Goal: Task Accomplishment & Management: Manage account settings

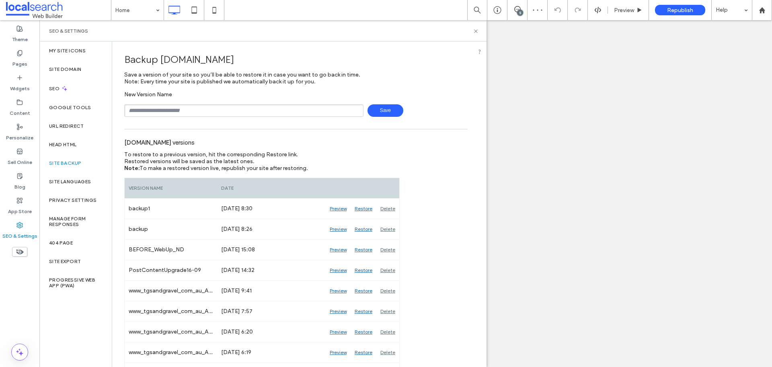
click at [187, 110] on input "text" at bounding box center [243, 110] width 239 height 12
click at [213, 113] on input "text" at bounding box center [243, 110] width 239 height 12
type input "**********"
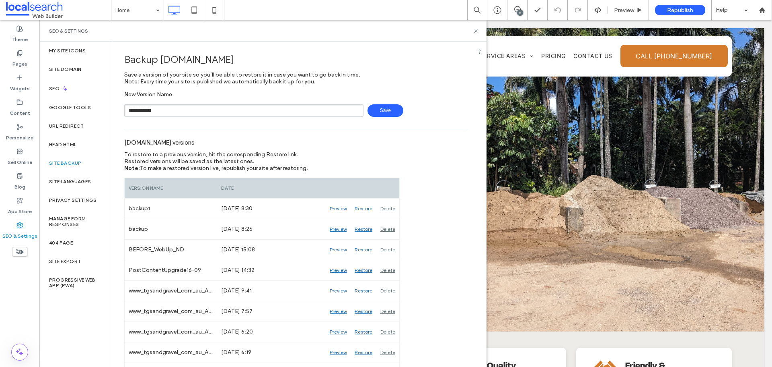
drag, startPoint x: 304, startPoint y: 97, endPoint x: 313, endPoint y: 99, distance: 9.3
click at [304, 98] on div "**********" at bounding box center [296, 104] width 344 height 26
click at [386, 108] on span "Save" at bounding box center [386, 110] width 36 height 12
click at [173, 113] on input "text" at bounding box center [243, 110] width 239 height 12
type input "**********"
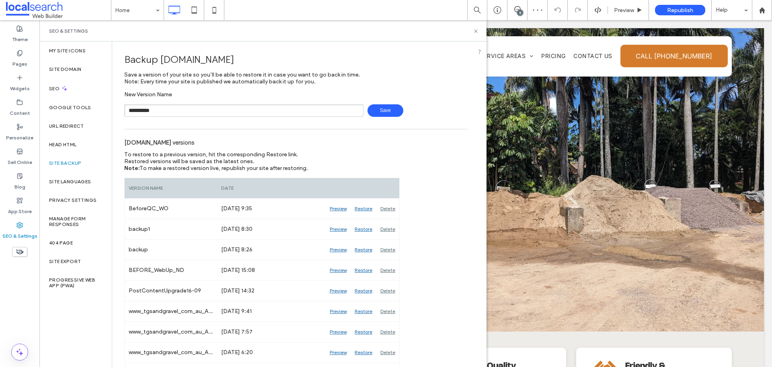
click at [401, 113] on div "**********" at bounding box center [296, 110] width 344 height 12
click at [389, 114] on span "Save" at bounding box center [386, 110] width 36 height 12
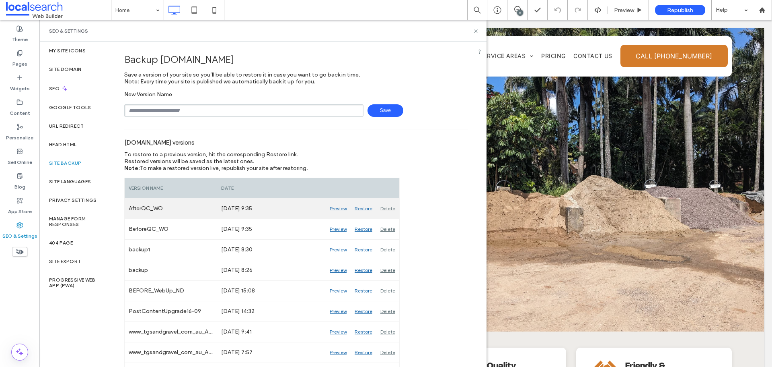
click at [384, 206] on div "Delete" at bounding box center [388, 208] width 23 height 20
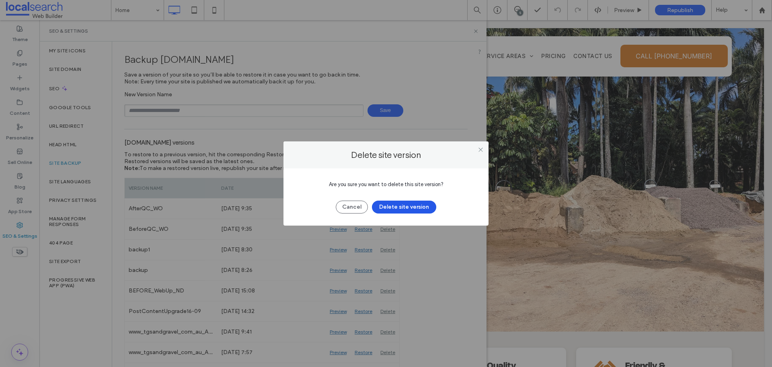
click at [388, 203] on button "Delete site version" at bounding box center [404, 206] width 64 height 13
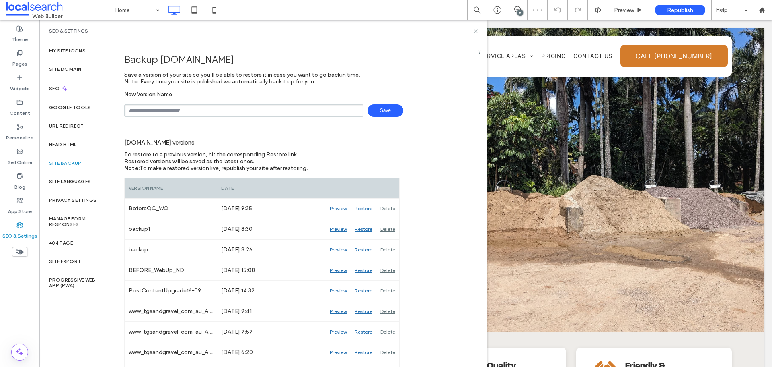
click at [475, 31] on icon at bounding box center [476, 31] width 6 height 6
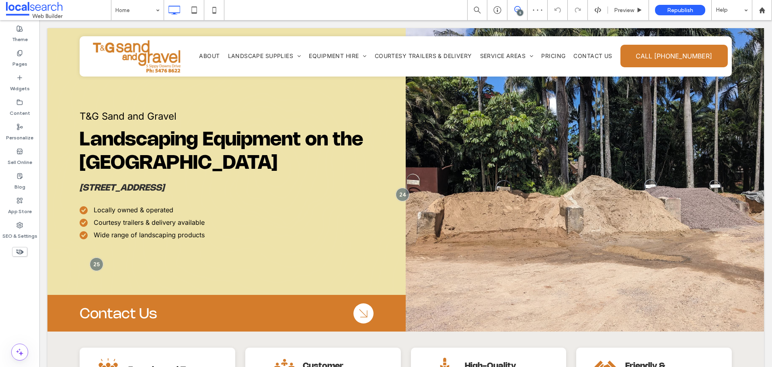
click at [517, 10] on icon at bounding box center [518, 9] width 6 height 6
click at [19, 109] on label "Content" at bounding box center [20, 110] width 21 height 11
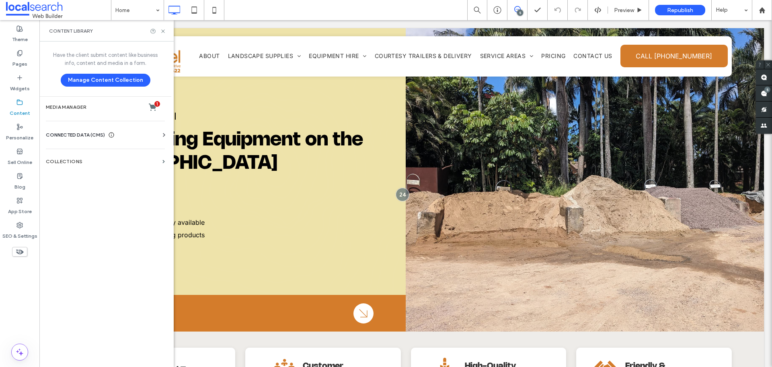
click at [139, 141] on div "Business Info Business Text Business Images Find and Replace" at bounding box center [107, 142] width 122 height 6
click at [149, 137] on div "CONNECTED DATA (CMS)" at bounding box center [107, 135] width 122 height 8
click at [116, 161] on section "Business Info" at bounding box center [107, 154] width 122 height 19
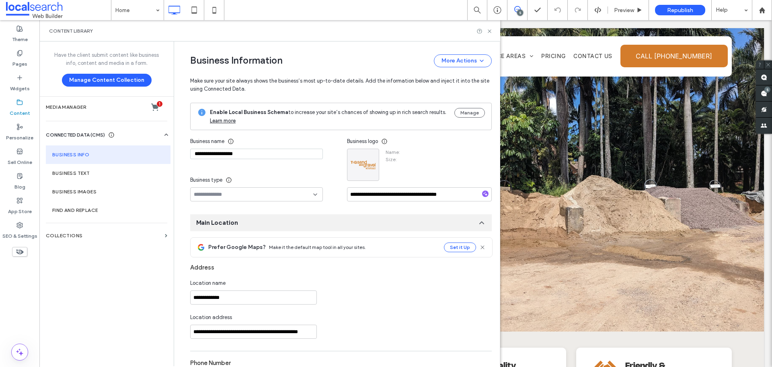
type input "**********"
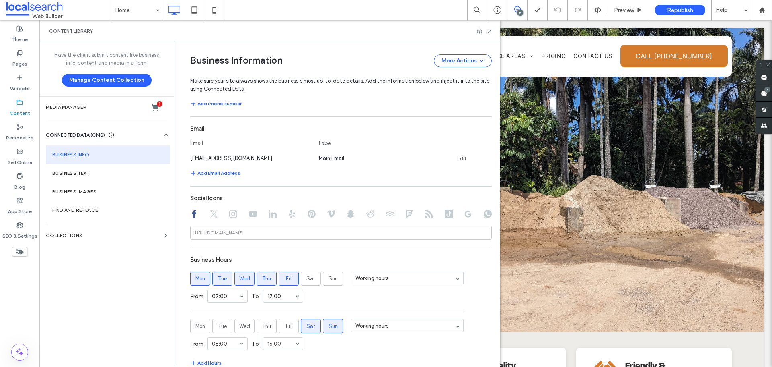
scroll to position [362, 0]
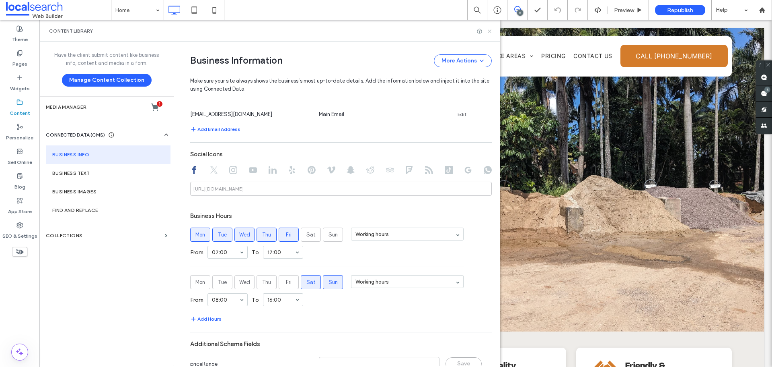
drag, startPoint x: 489, startPoint y: 32, endPoint x: 450, endPoint y: 12, distance: 43.9
click at [489, 32] on use at bounding box center [489, 30] width 3 height 3
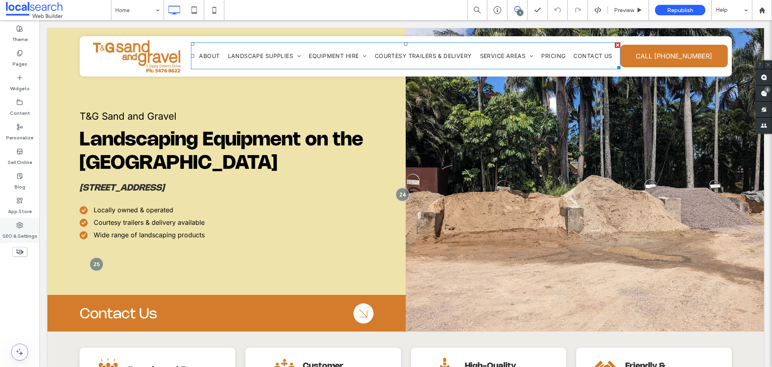
click at [19, 222] on icon at bounding box center [19, 225] width 6 height 6
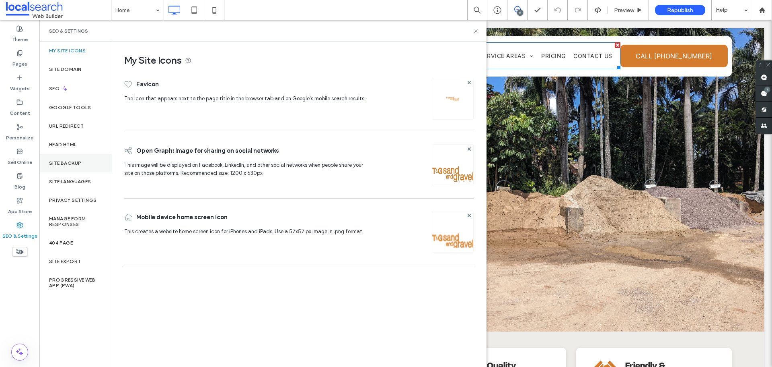
click at [85, 158] on div "Site Backup" at bounding box center [75, 163] width 72 height 19
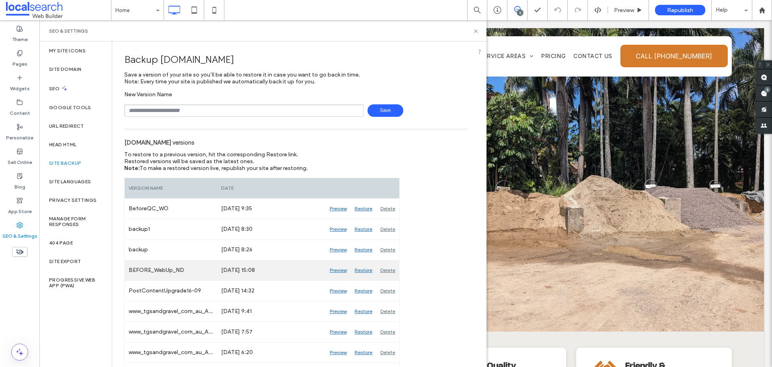
click at [335, 269] on div "Preview" at bounding box center [338, 270] width 25 height 20
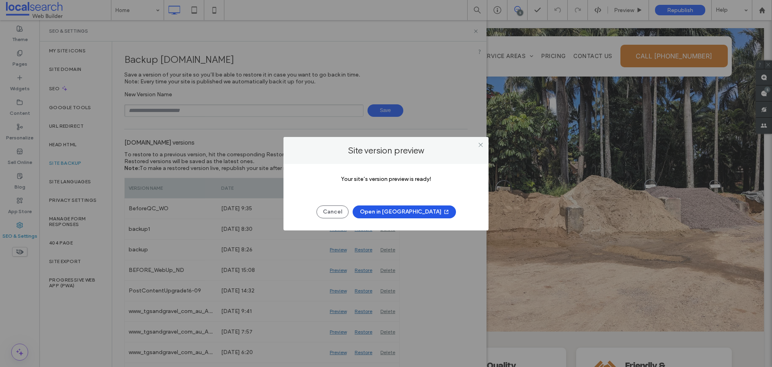
scroll to position [0, 0]
drag, startPoint x: 421, startPoint y: 214, endPoint x: 407, endPoint y: 237, distance: 26.9
click at [421, 213] on button "Open in New Tab" at bounding box center [404, 211] width 103 height 13
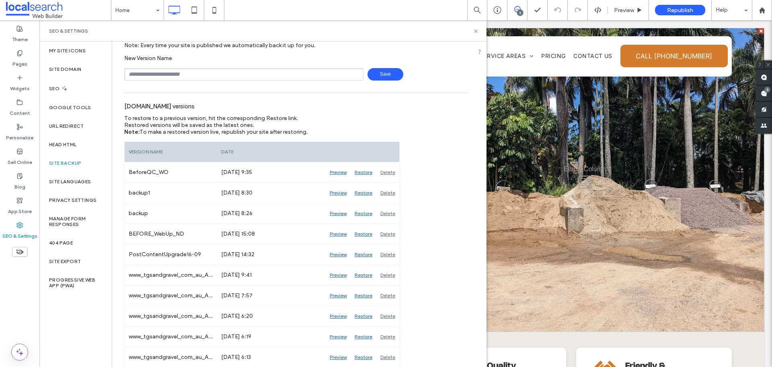
scroll to position [40, 0]
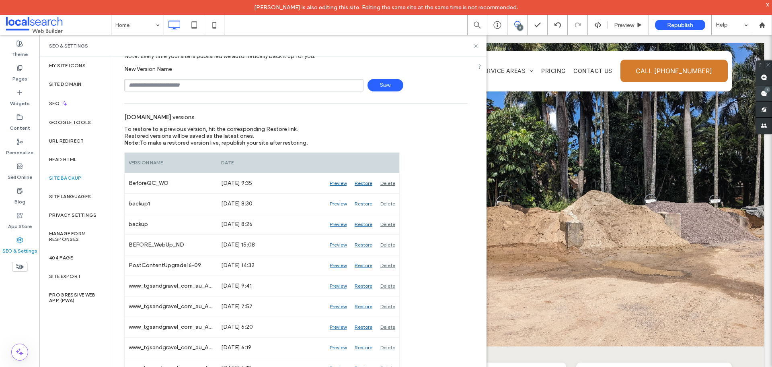
click at [764, 93] on use at bounding box center [764, 93] width 6 height 6
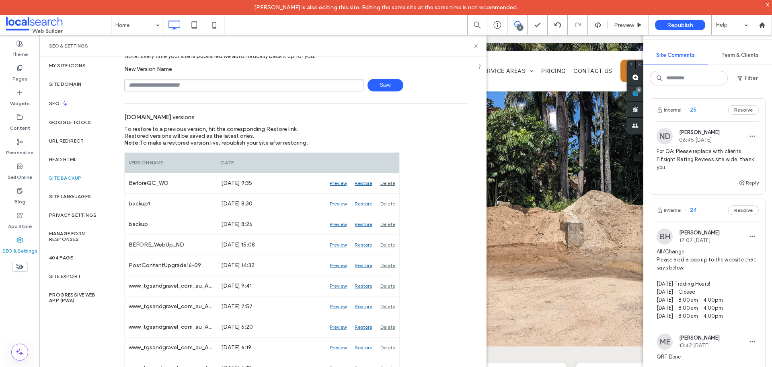
click at [722, 151] on span "For QA: Please replace with clients Elfsight Rating Reviews site wide, thank yo…" at bounding box center [708, 159] width 102 height 24
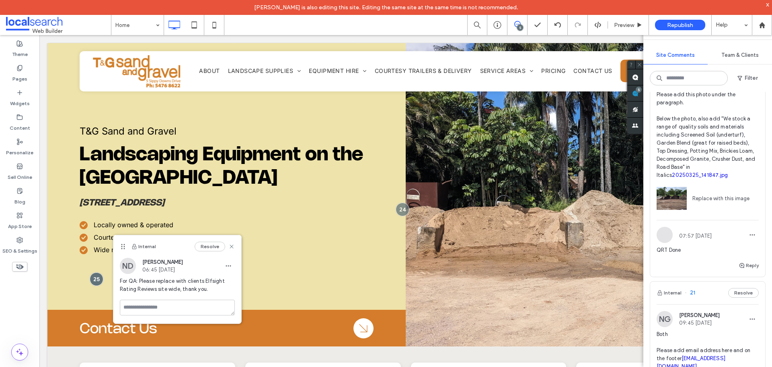
scroll to position [563, 0]
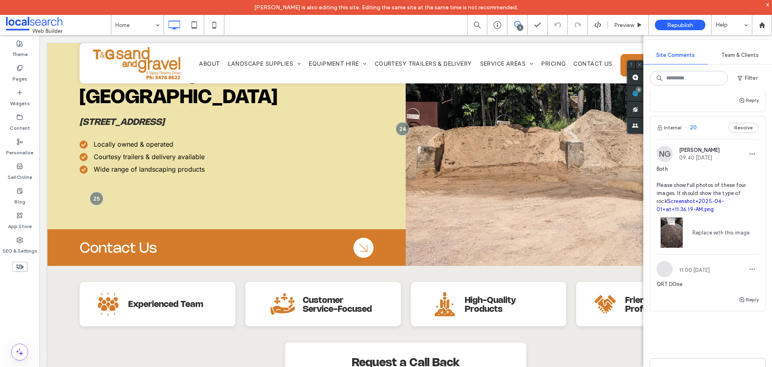
scroll to position [772, 0]
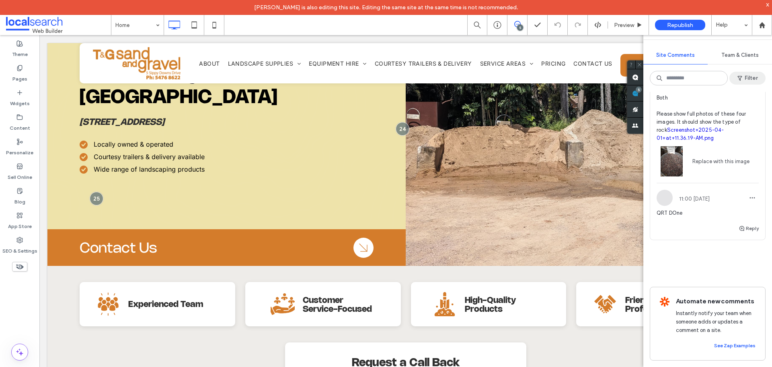
click at [754, 77] on button "Filter" at bounding box center [748, 78] width 36 height 13
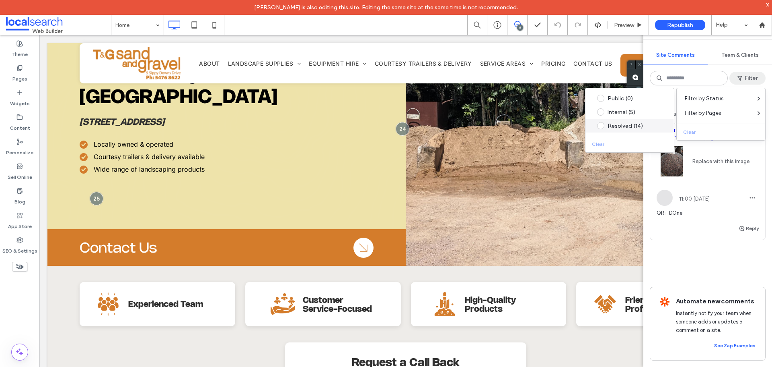
click at [599, 125] on span at bounding box center [600, 125] width 7 height 7
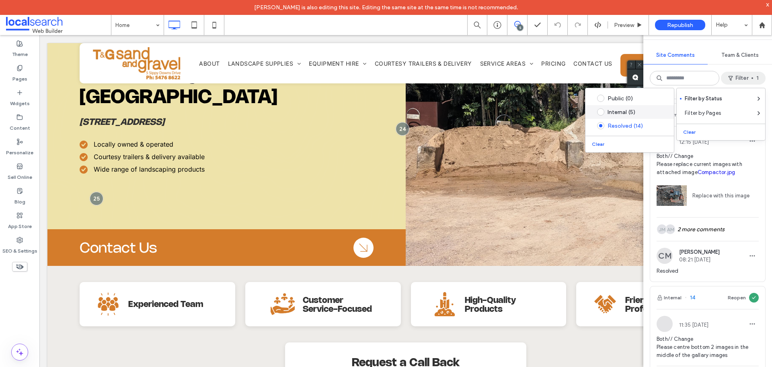
click at [605, 110] on label "Internal (5)" at bounding box center [628, 111] width 72 height 7
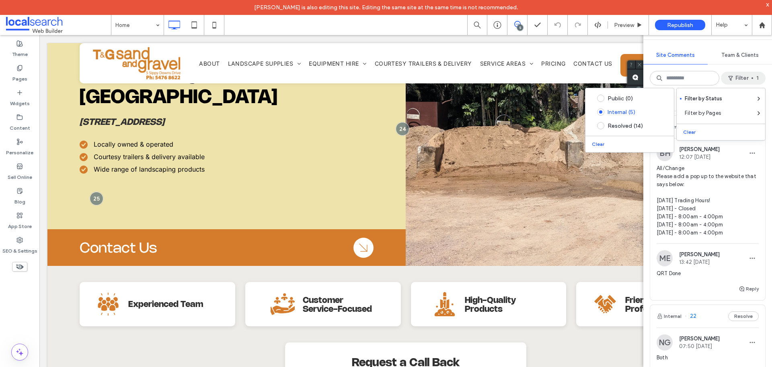
scroll to position [0, 0]
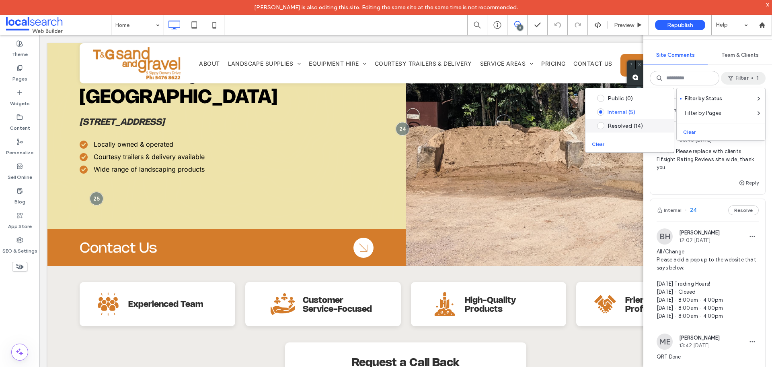
click at [647, 126] on div "Resolved (14)" at bounding box center [636, 125] width 57 height 7
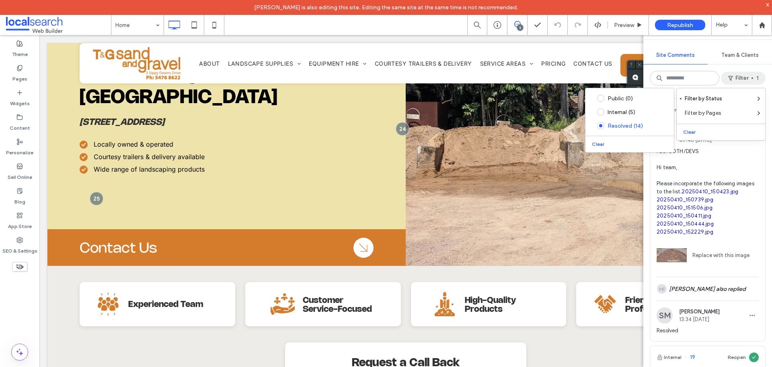
click at [765, 166] on div "Internal 23 Reopen SM Stephen Mazza 07:46 Apr 14 2025 ADD/BOTH/DEVS Hi team, Pl…" at bounding box center [708, 229] width 129 height 275
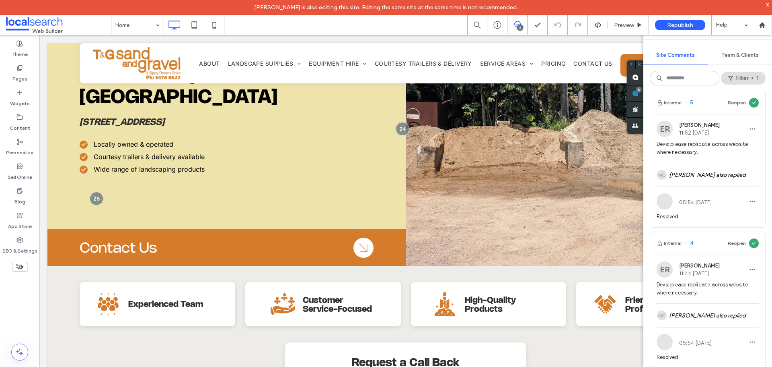
scroll to position [1810, 0]
click at [721, 185] on div "MC Marianne Carolino also replied" at bounding box center [708, 173] width 102 height 23
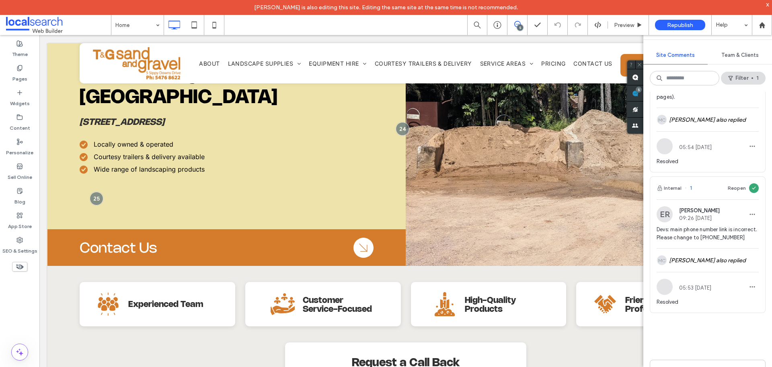
scroll to position [2213, 0]
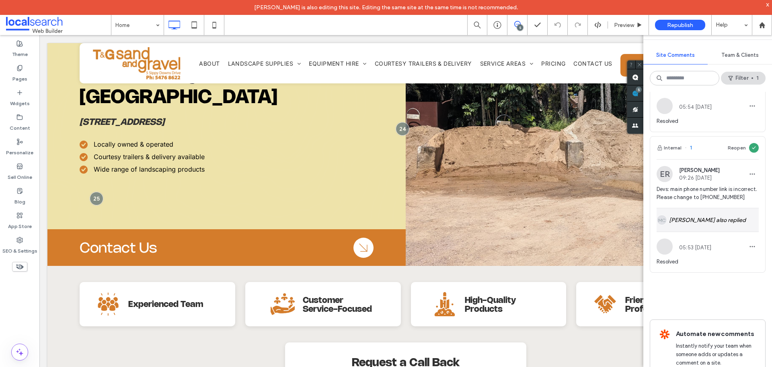
click at [739, 231] on div "MC Marianne Carolino also replied" at bounding box center [708, 219] width 102 height 23
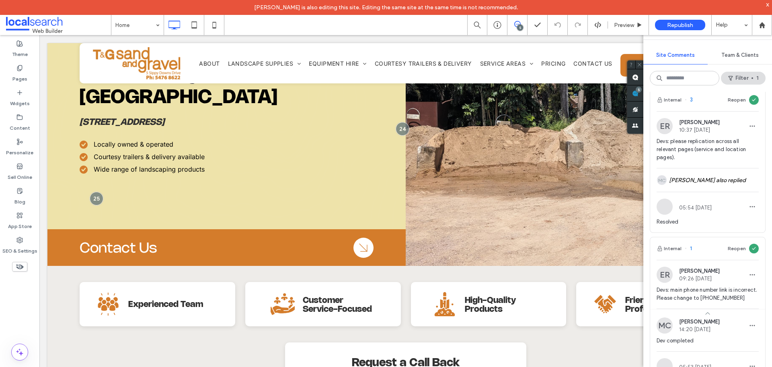
scroll to position [1911, 0]
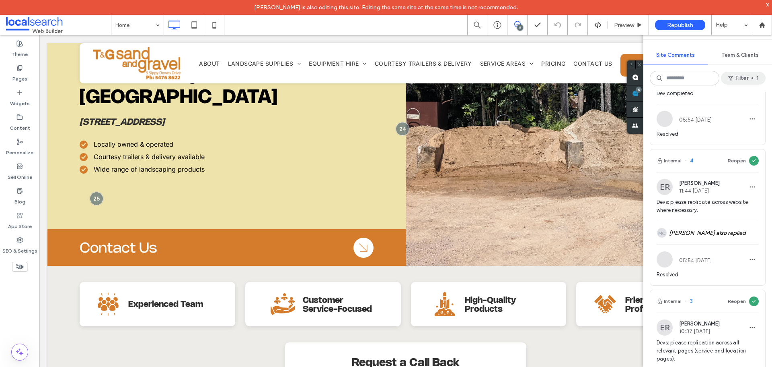
click at [750, 78] on button "Filter 1" at bounding box center [743, 78] width 45 height 13
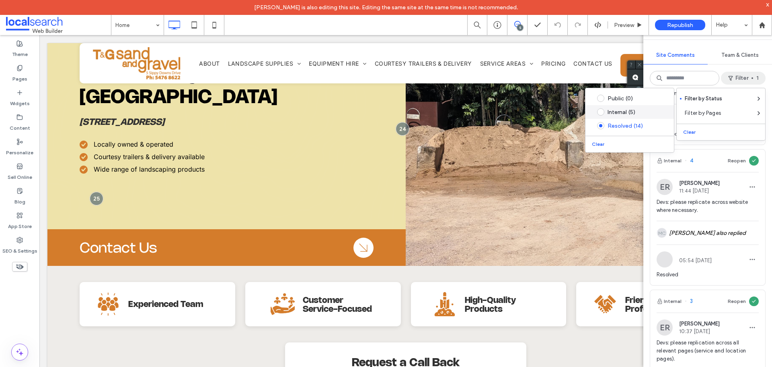
click at [652, 110] on div "Internal (5)" at bounding box center [636, 112] width 57 height 7
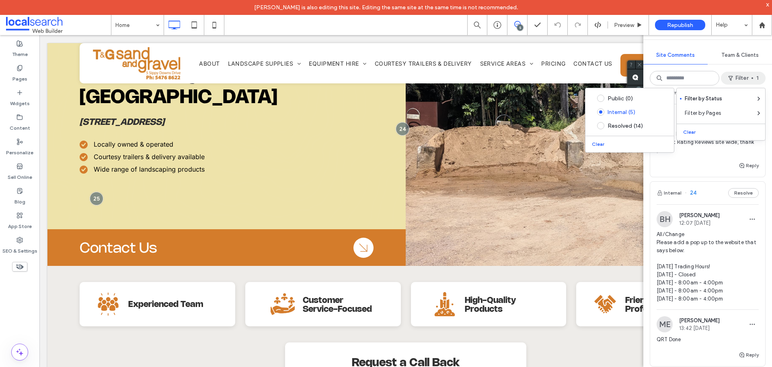
scroll to position [0, 0]
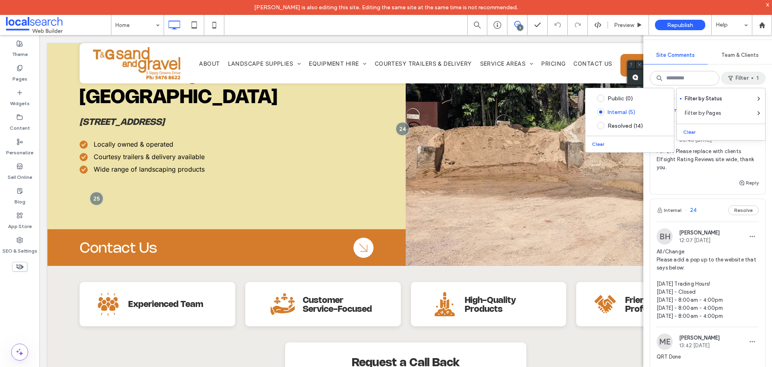
click at [766, 193] on div "Internal 25 Resolve ND Nover Dagsaan 06:45 Sep 18 2025 For QA: Please replace w…" at bounding box center [708, 229] width 129 height 275
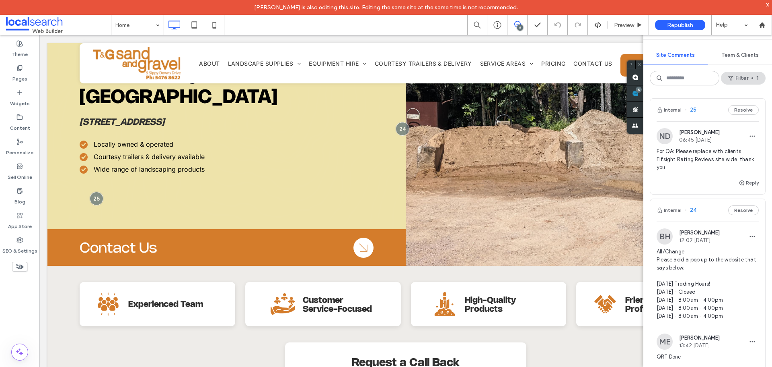
click at [768, 4] on div "x" at bounding box center [768, 4] width 4 height 7
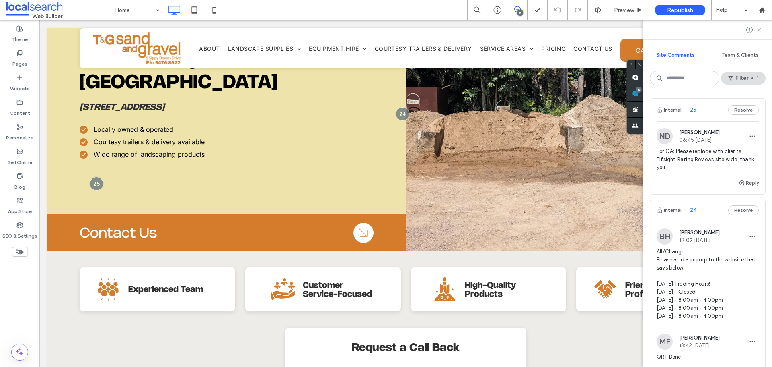
click at [762, 30] on icon at bounding box center [759, 30] width 6 height 6
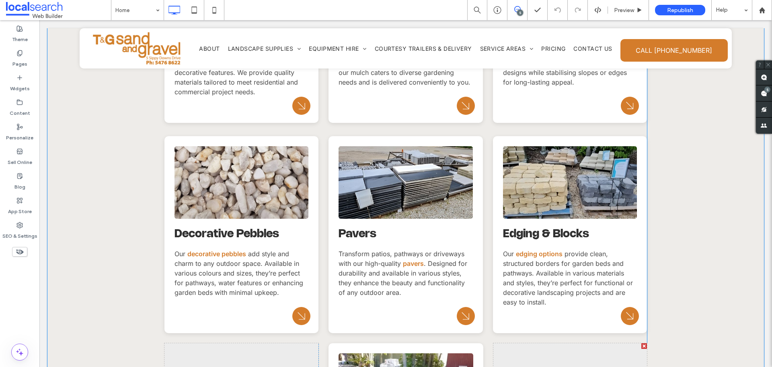
scroll to position [1287, 0]
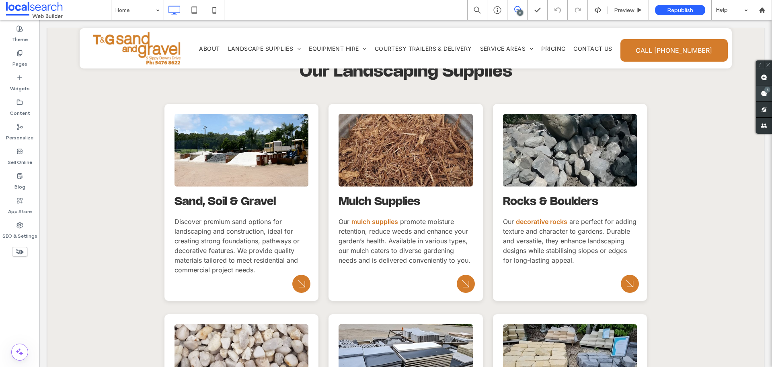
click at [762, 96] on use at bounding box center [764, 93] width 6 height 6
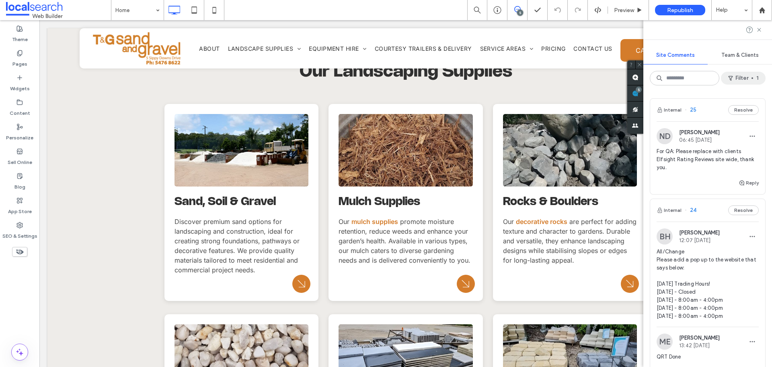
click at [732, 82] on span "button" at bounding box center [732, 78] width 8 height 12
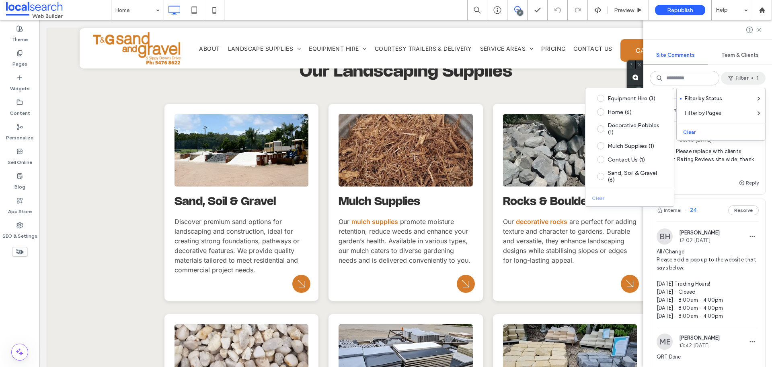
drag, startPoint x: 764, startPoint y: 186, endPoint x: 772, endPoint y: 171, distance: 16.6
click at [765, 184] on div "Internal 25 Resolve ND Nover Dagsaan 06:45 Sep 18 2025 For QA: Please replace w…" at bounding box center [708, 229] width 129 height 275
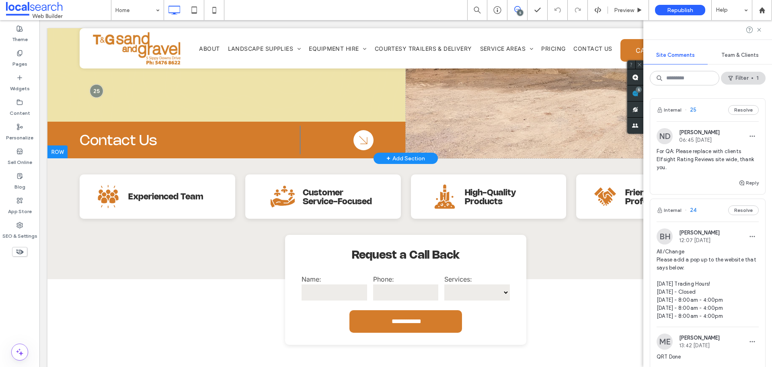
scroll to position [121, 0]
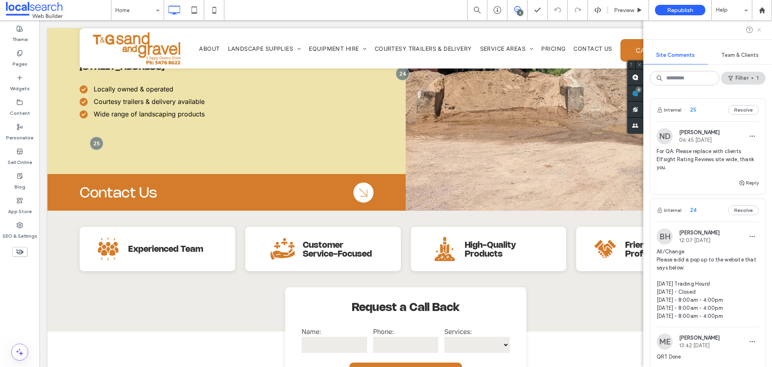
click at [760, 27] on icon at bounding box center [759, 30] width 6 height 6
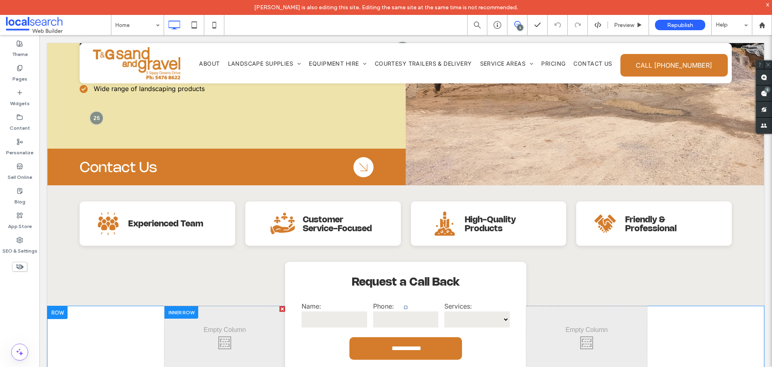
scroll to position [282, 0]
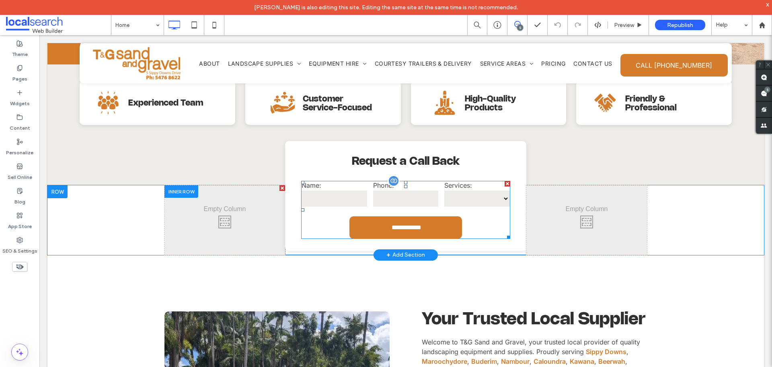
click at [414, 194] on input "tel" at bounding box center [406, 198] width 66 height 16
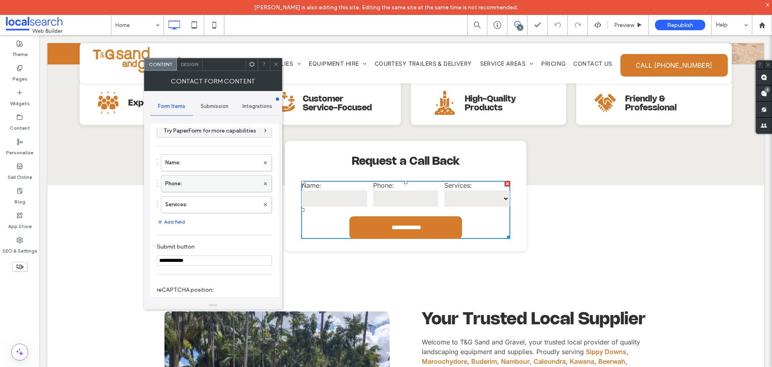
scroll to position [0, 0]
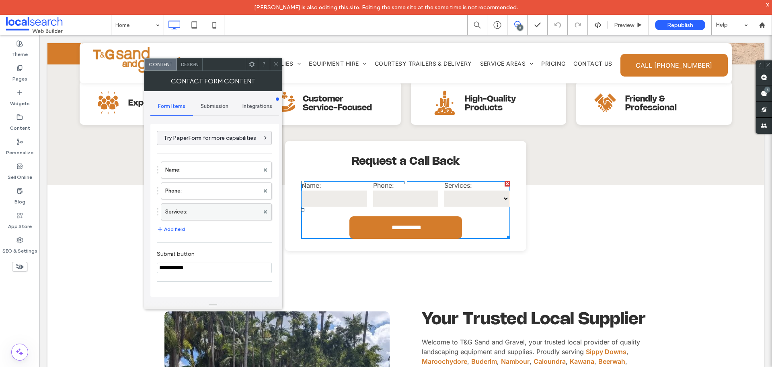
click at [225, 210] on label "Services:" at bounding box center [212, 212] width 94 height 16
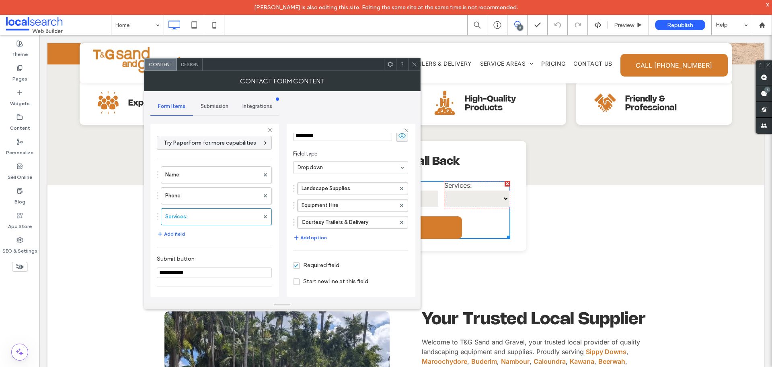
scroll to position [60, 0]
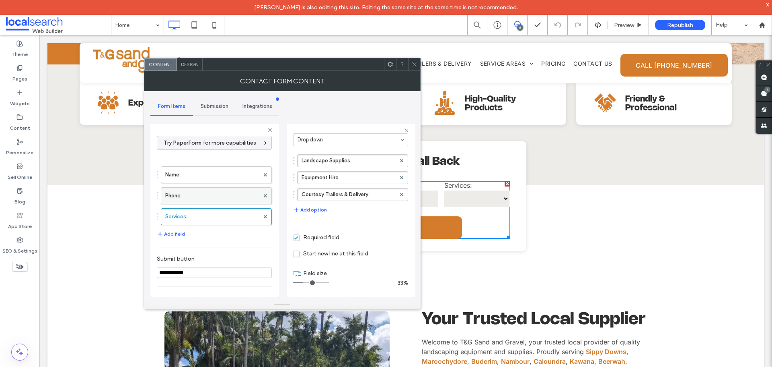
click at [210, 197] on label "Phone:" at bounding box center [212, 195] width 94 height 16
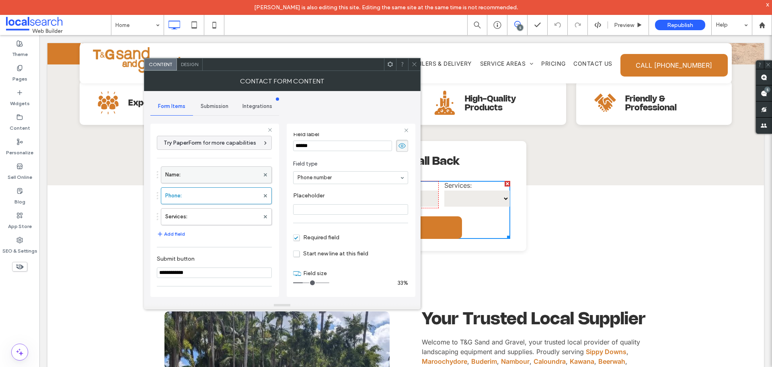
scroll to position [23, 0]
click at [219, 174] on label "Name:" at bounding box center [212, 175] width 94 height 16
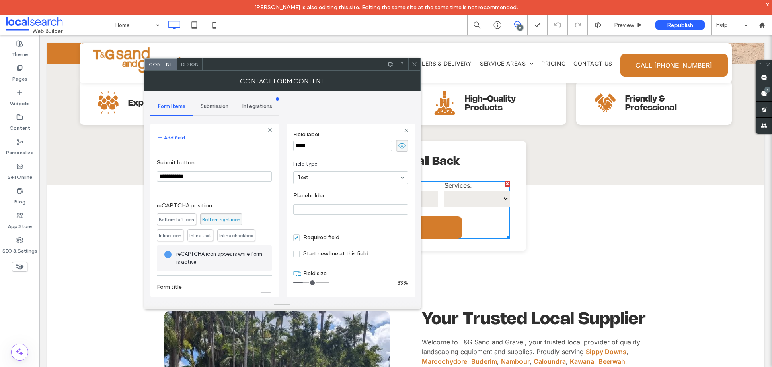
scroll to position [113, 0]
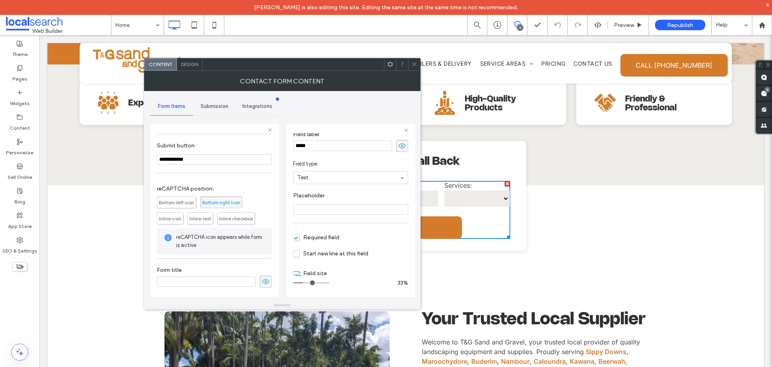
click at [206, 109] on span "Submission" at bounding box center [215, 106] width 28 height 6
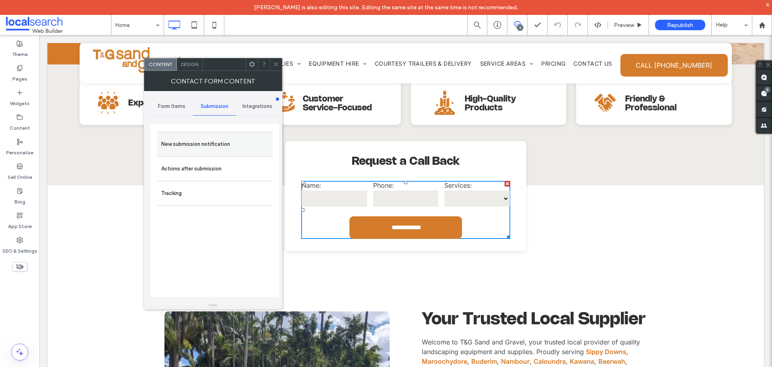
click at [228, 145] on label "New submission notification" at bounding box center [214, 144] width 107 height 16
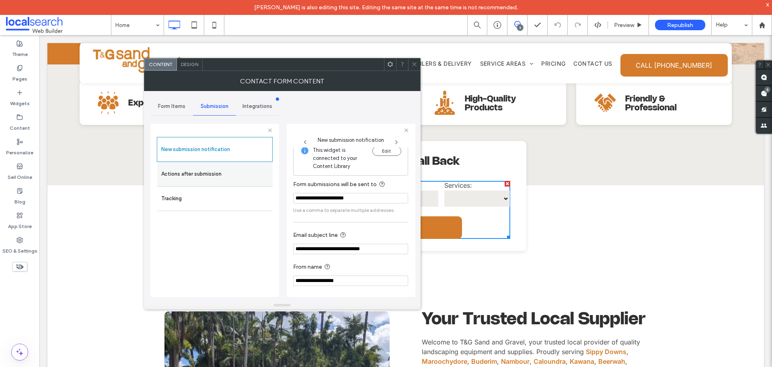
scroll to position [8, 0]
click at [236, 169] on label "Actions after submission" at bounding box center [214, 174] width 107 height 16
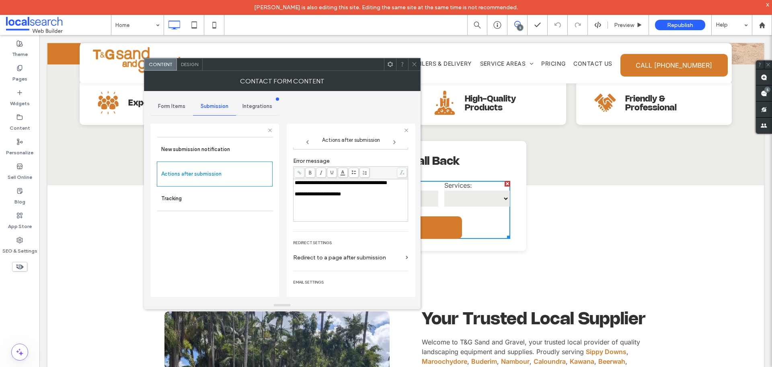
scroll to position [105, 0]
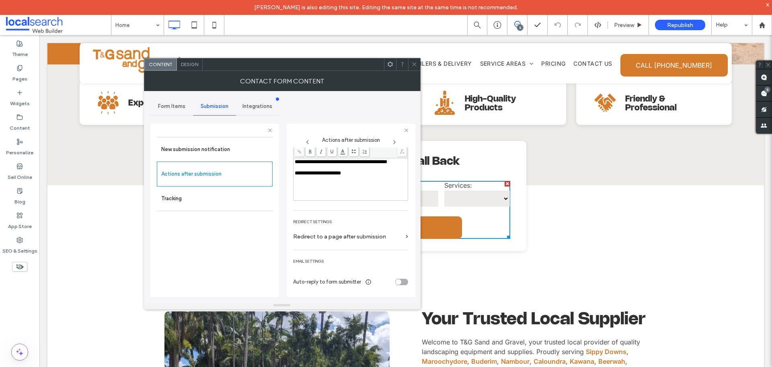
click at [413, 65] on icon at bounding box center [415, 64] width 6 height 6
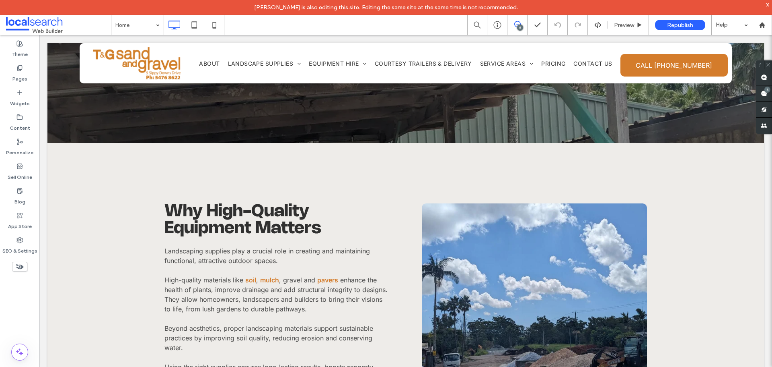
scroll to position [2736, 0]
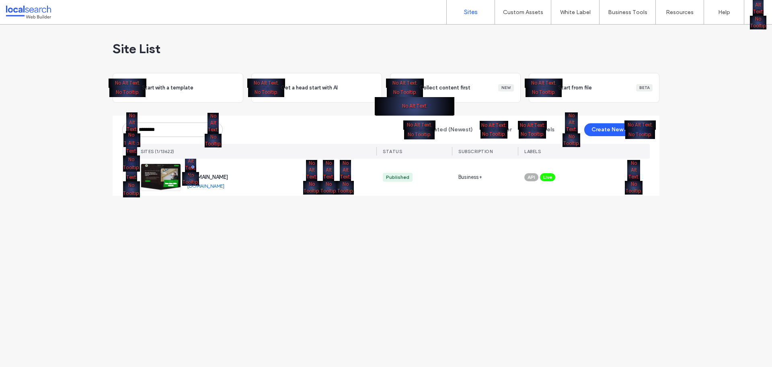
drag, startPoint x: 386, startPoint y: 264, endPoint x: 423, endPoint y: 366, distance: 108.9
click at [385, 263] on div "Site List No Alt Text. No Tooltip. Start with a template No Alt Text. No Toolti…" at bounding box center [386, 196] width 772 height 342
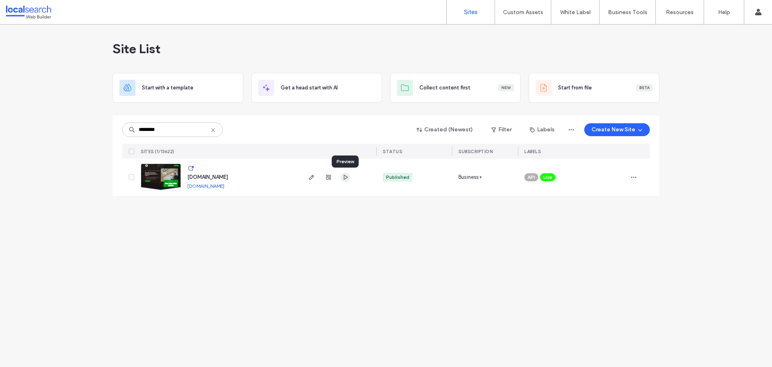
click at [346, 179] on icon "button" at bounding box center [345, 177] width 6 height 6
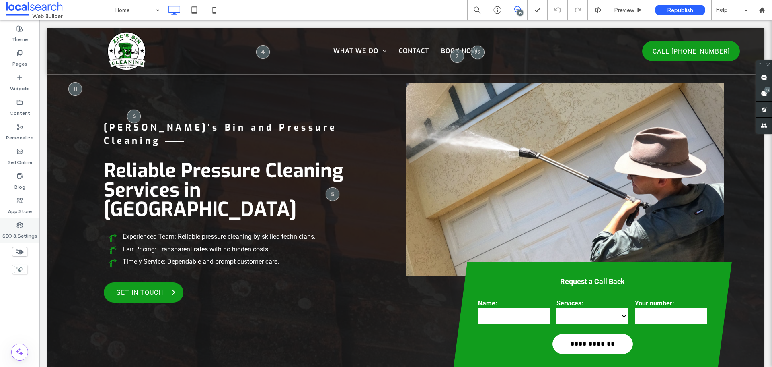
drag, startPoint x: 30, startPoint y: 228, endPoint x: 25, endPoint y: 239, distance: 12.2
click at [30, 229] on label "SEO & Settings" at bounding box center [19, 233] width 35 height 11
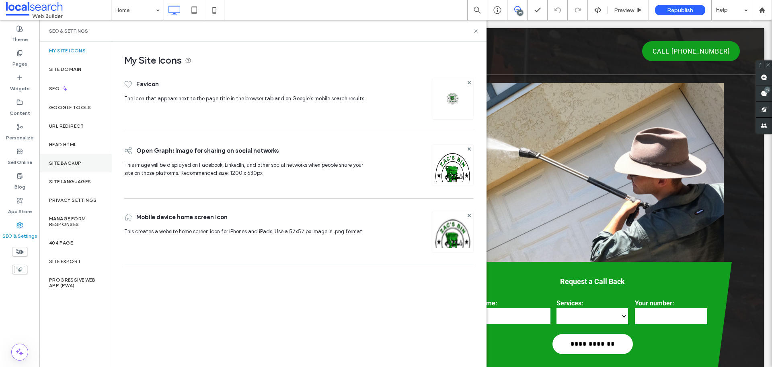
click at [81, 155] on div "Site Backup" at bounding box center [75, 163] width 72 height 19
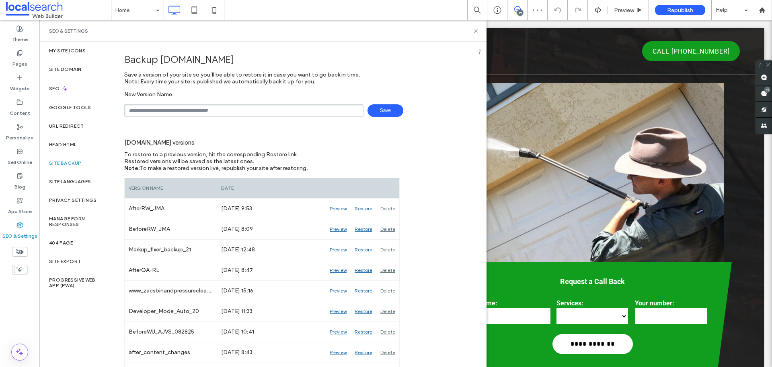
click at [237, 107] on input "text" at bounding box center [243, 110] width 239 height 12
type input "**********"
click at [376, 110] on span "Save" at bounding box center [386, 110] width 36 height 12
click at [478, 28] on icon at bounding box center [476, 31] width 6 height 6
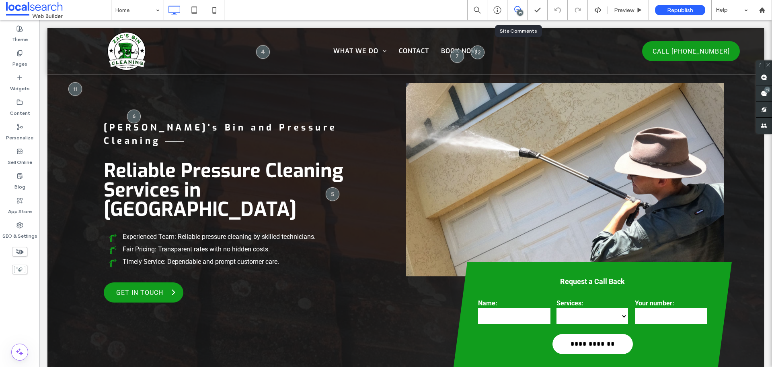
click at [518, 5] on div "19" at bounding box center [518, 10] width 20 height 20
click at [770, 91] on div "19" at bounding box center [764, 93] width 16 height 16
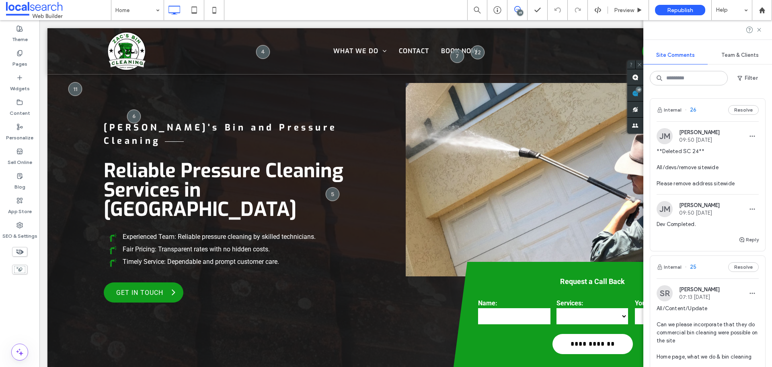
click at [698, 165] on span "**Deleted SC 24** All/devs/remove sitewide Please remove address sitewide" at bounding box center [708, 167] width 102 height 40
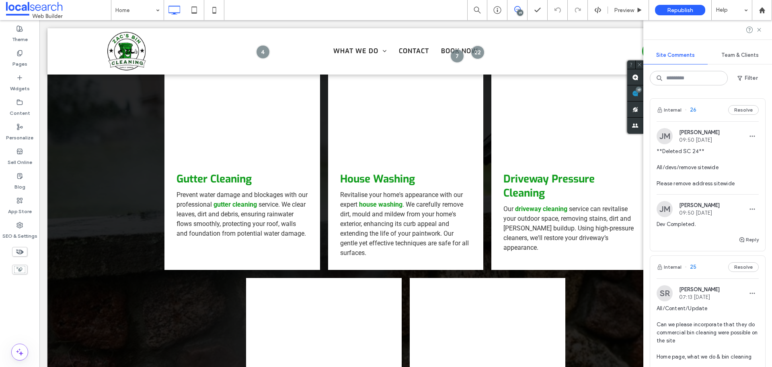
scroll to position [2682, 0]
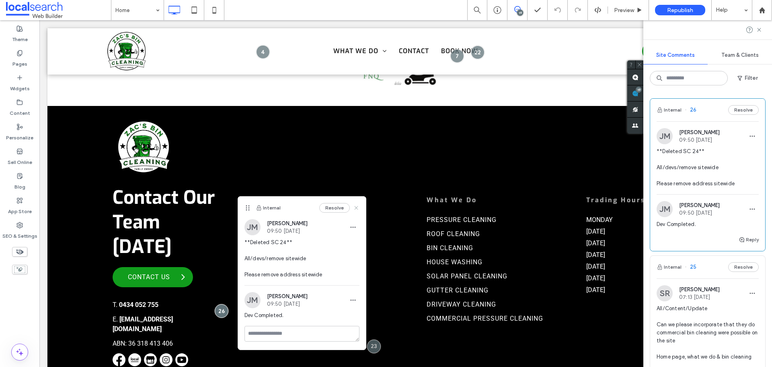
click at [358, 207] on icon at bounding box center [356, 207] width 6 height 6
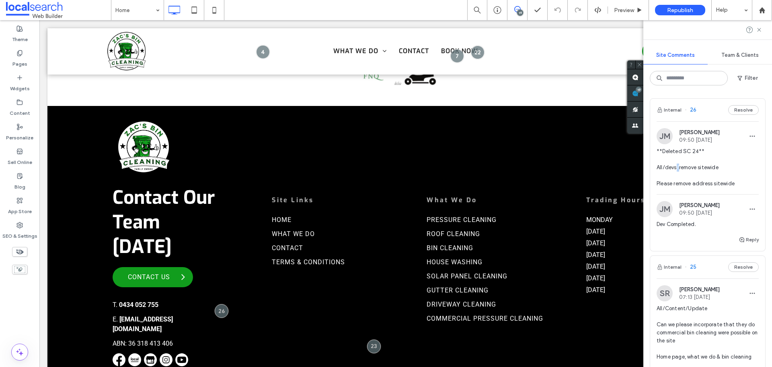
click at [679, 168] on span "**Deleted SC 24** All/devs/remove sitewide Please remove address sitewide" at bounding box center [708, 167] width 102 height 40
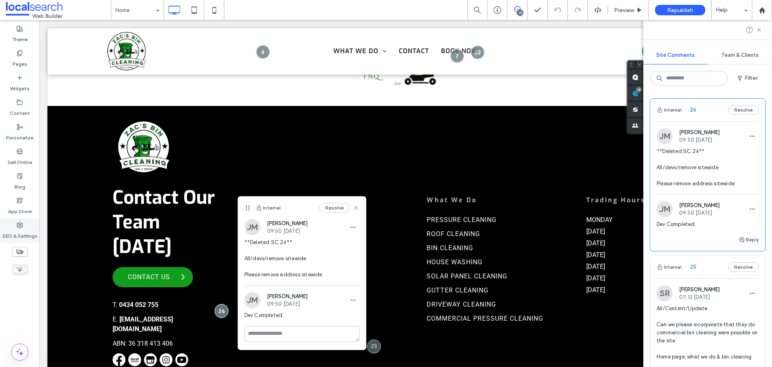
click at [22, 226] on icon at bounding box center [19, 225] width 6 height 6
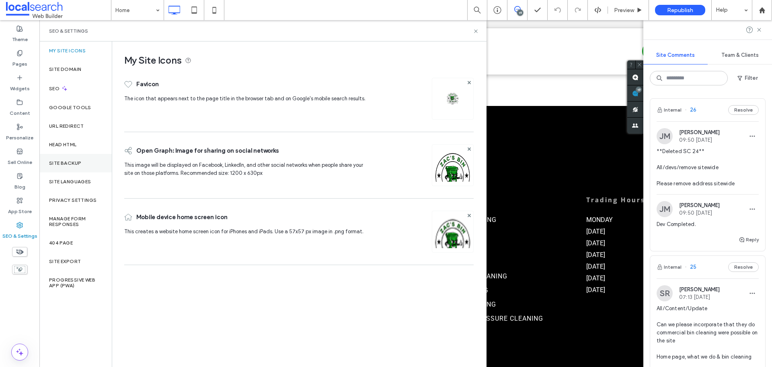
click at [76, 165] on label "Site Backup" at bounding box center [65, 163] width 32 height 6
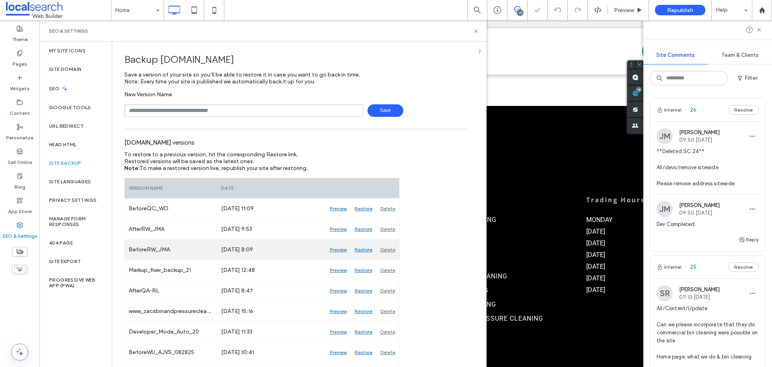
click at [344, 250] on div "Preview" at bounding box center [338, 249] width 25 height 20
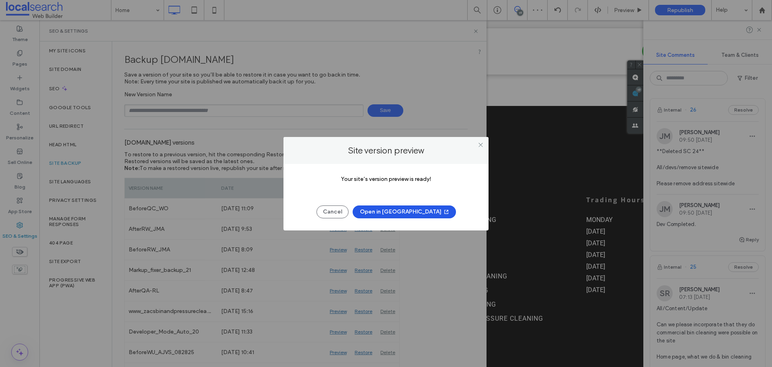
click at [399, 208] on button "Open in New Tab" at bounding box center [404, 211] width 103 height 13
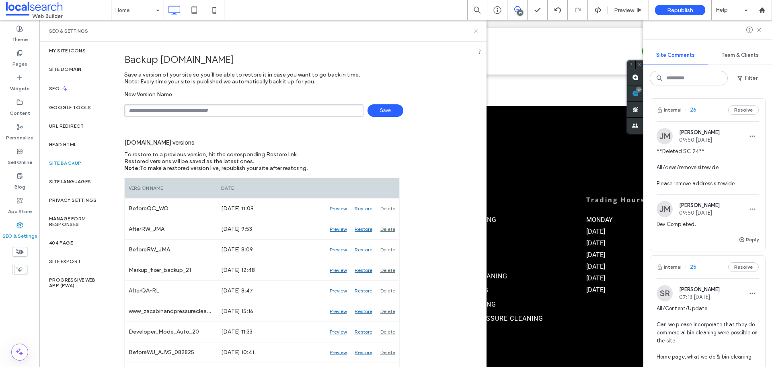
click at [476, 28] on icon at bounding box center [476, 31] width 6 height 6
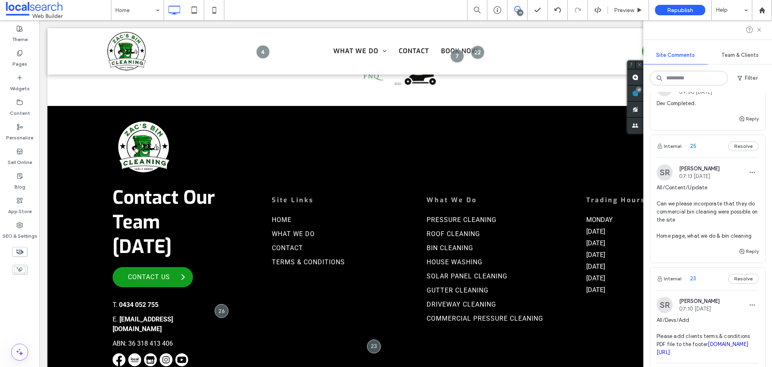
scroll to position [201, 0]
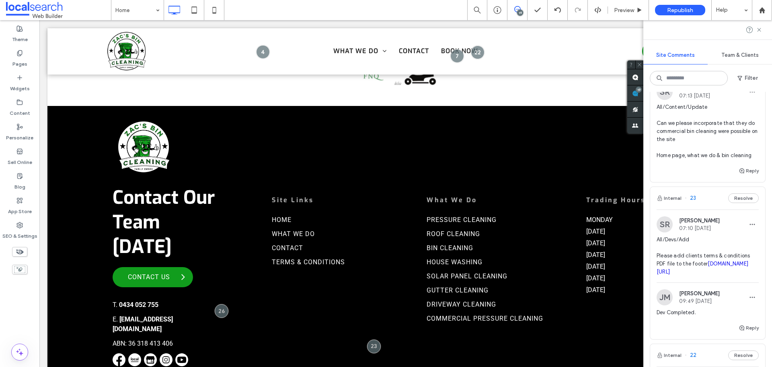
click at [687, 257] on span "All/Devs/Add Please add clients terms & conditions PDF file to the footer irp.c…" at bounding box center [708, 255] width 102 height 40
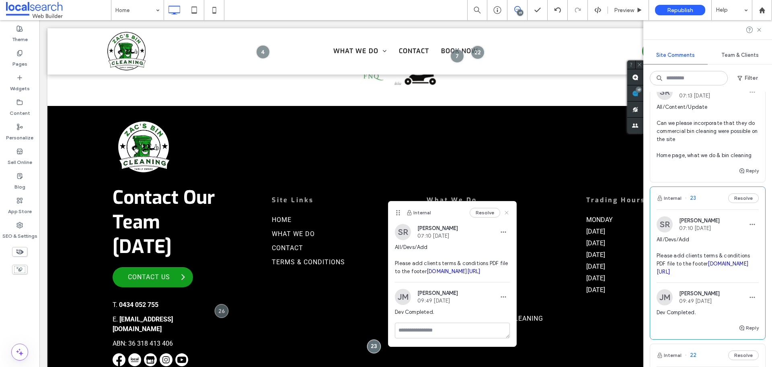
click at [507, 213] on use at bounding box center [507, 212] width 4 height 4
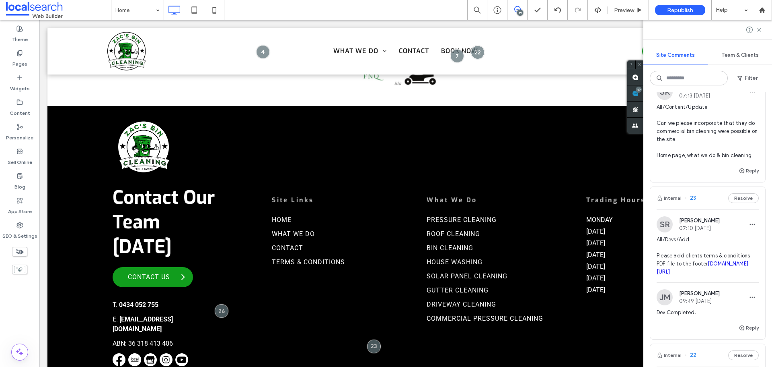
click at [671, 259] on span "All/Devs/Add Please add clients terms & conditions PDF file to the footer irp.c…" at bounding box center [708, 255] width 102 height 40
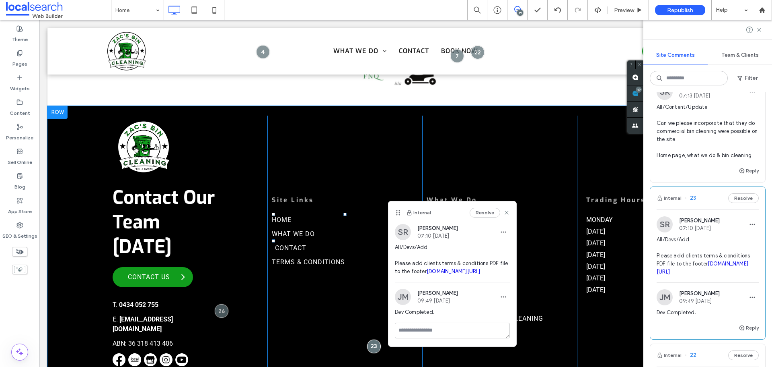
click at [337, 241] on link "Contact" at bounding box center [348, 248] width 146 height 14
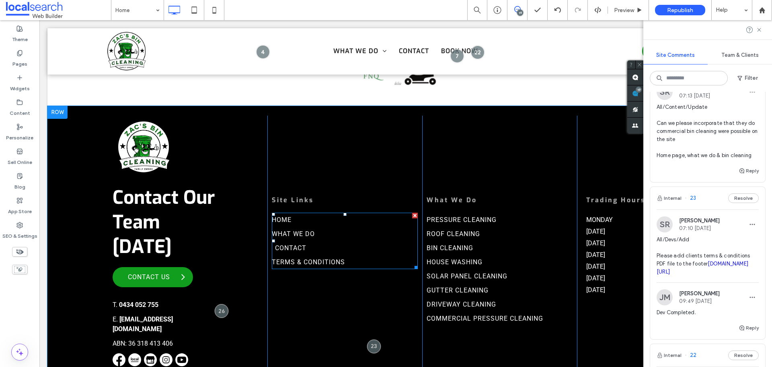
click at [336, 241] on link "Contact" at bounding box center [348, 248] width 146 height 14
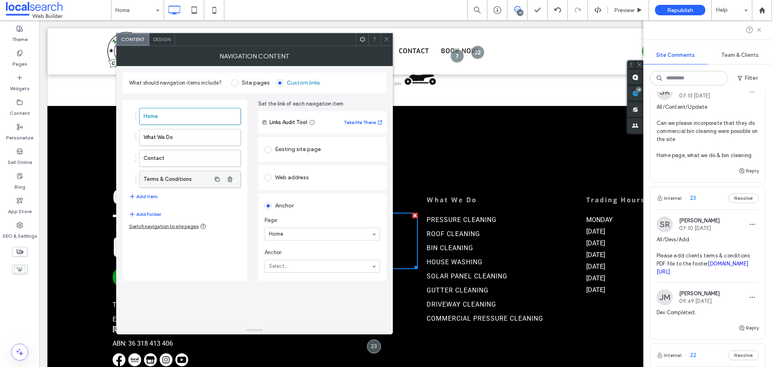
click at [172, 183] on label "Terms & Conditions" at bounding box center [177, 179] width 67 height 16
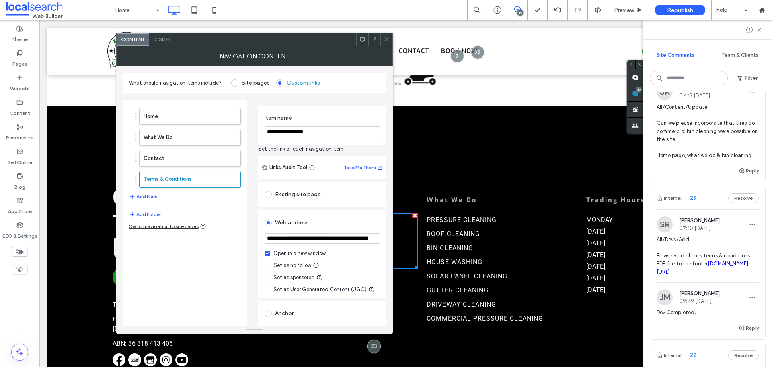
click at [384, 37] on icon at bounding box center [387, 39] width 6 height 6
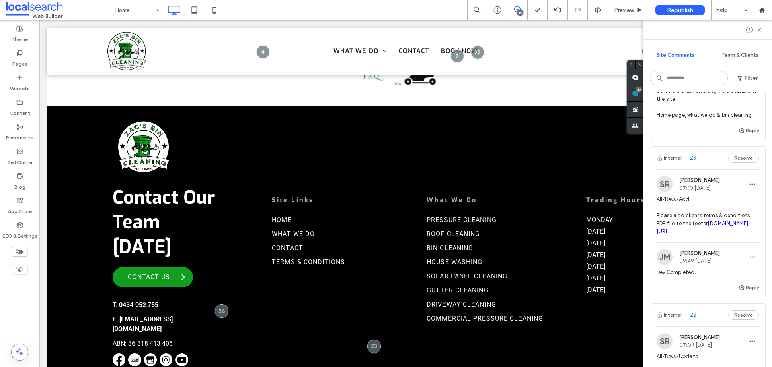
scroll to position [402, 0]
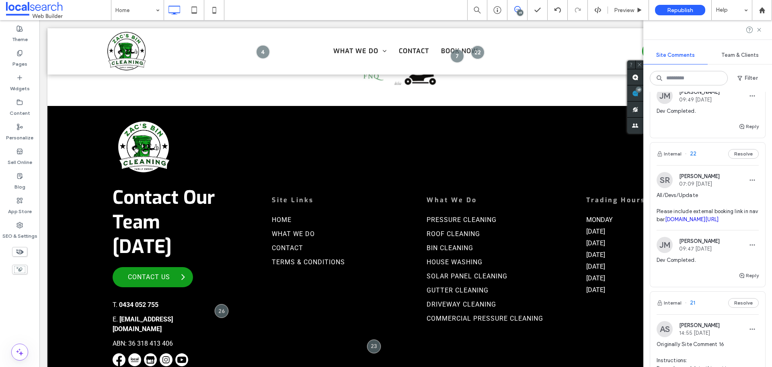
click at [702, 223] on span "All/Devs/Update Please include external booking link in nav bar [DOMAIN_NAME][U…" at bounding box center [708, 207] width 102 height 32
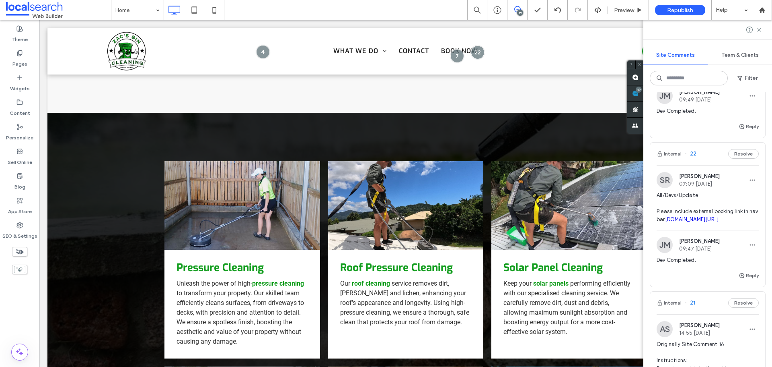
scroll to position [0, 0]
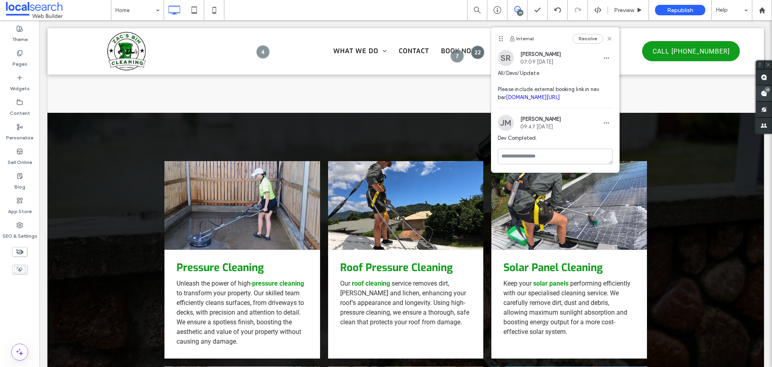
click at [766, 92] on div "19" at bounding box center [768, 89] width 6 height 6
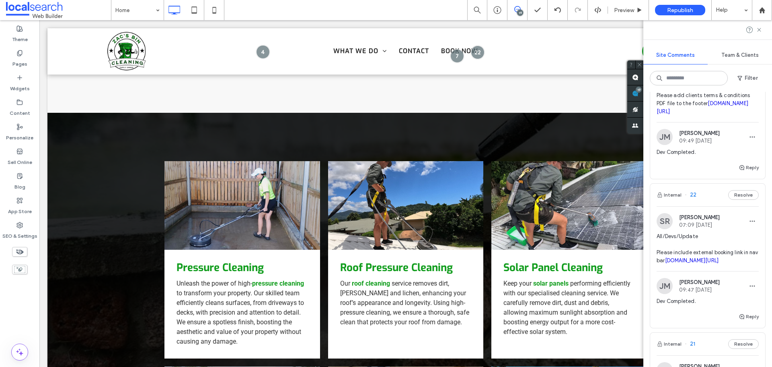
scroll to position [362, 0]
click at [702, 264] on span "All/Devs/Update Please include external booking link in nav bar [DOMAIN_NAME][U…" at bounding box center [708, 247] width 102 height 32
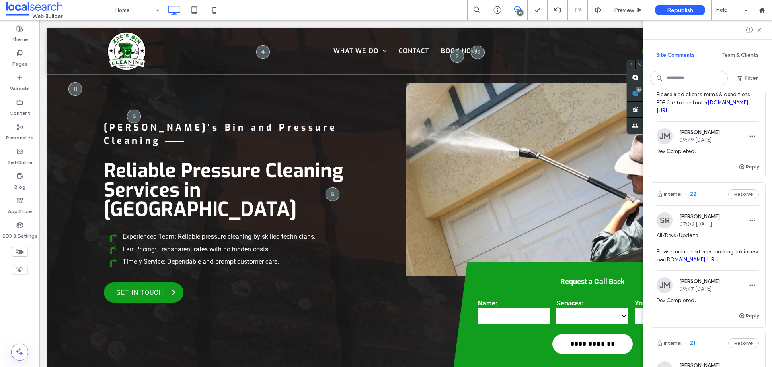
scroll to position [0, 0]
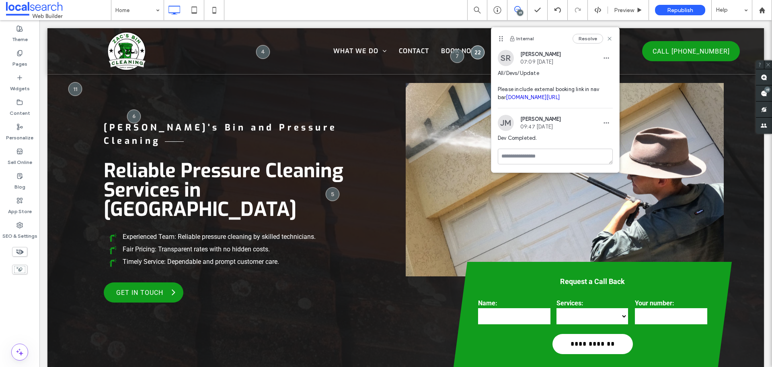
click at [560, 100] on link "[DOMAIN_NAME][URL]" at bounding box center [533, 97] width 54 height 6
click at [608, 41] on icon at bounding box center [610, 38] width 6 height 6
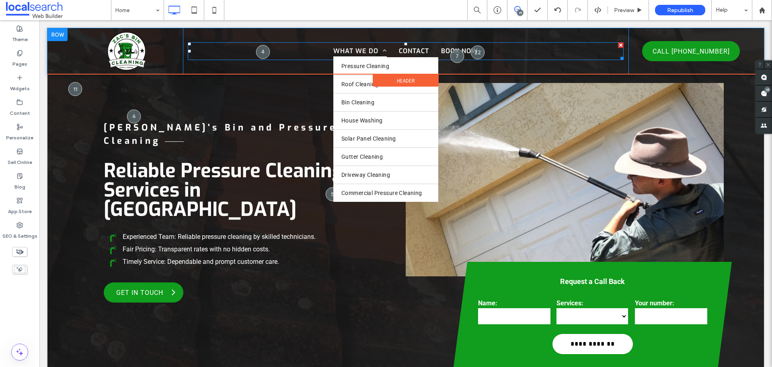
click at [371, 49] on span "What We Do" at bounding box center [361, 51] width 54 height 12
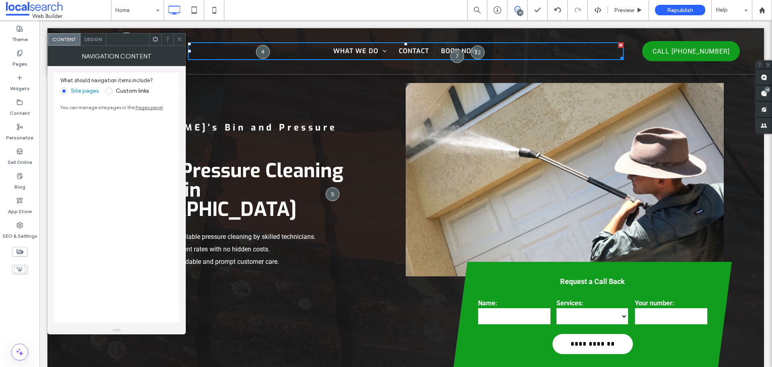
click at [91, 39] on span "Design" at bounding box center [92, 39] width 17 height 6
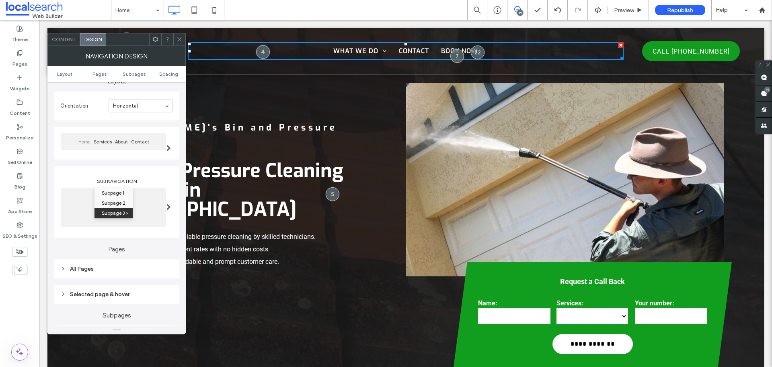
scroll to position [80, 0]
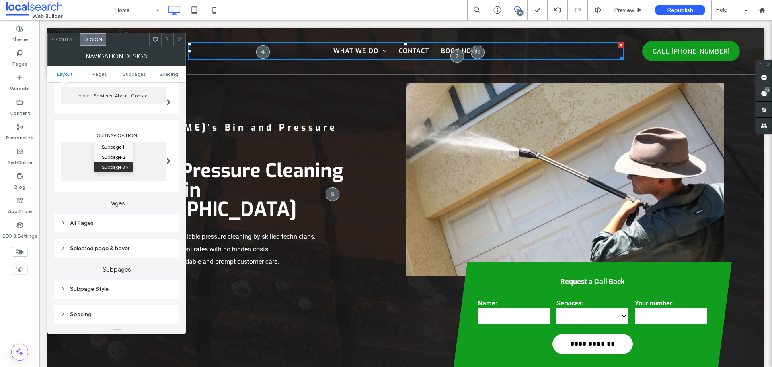
click at [180, 31] on div "Click To Paste" at bounding box center [127, 51] width 111 height 46
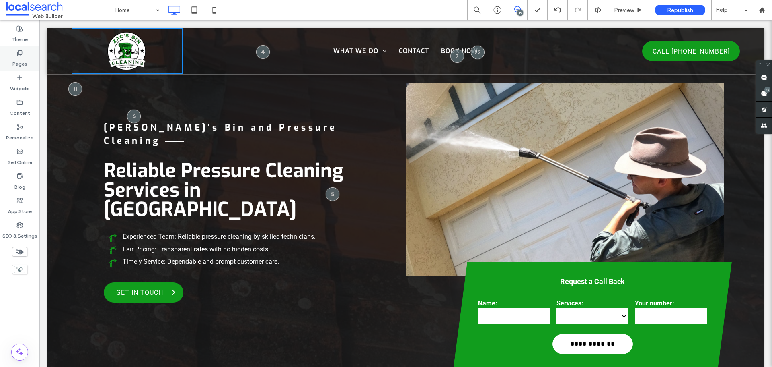
click at [24, 47] on div "Pages" at bounding box center [19, 58] width 39 height 25
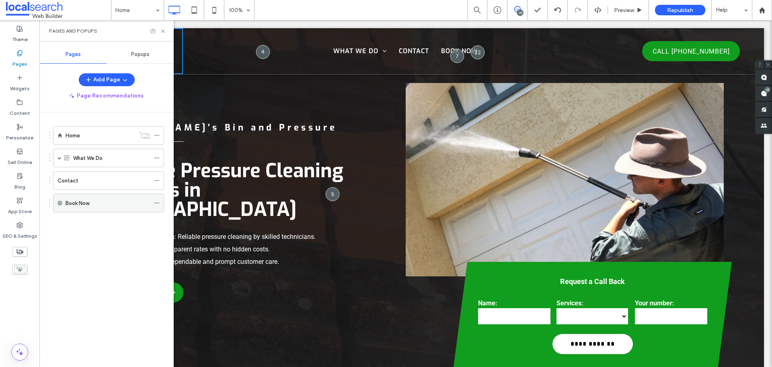
click at [156, 205] on icon at bounding box center [157, 203] width 6 height 6
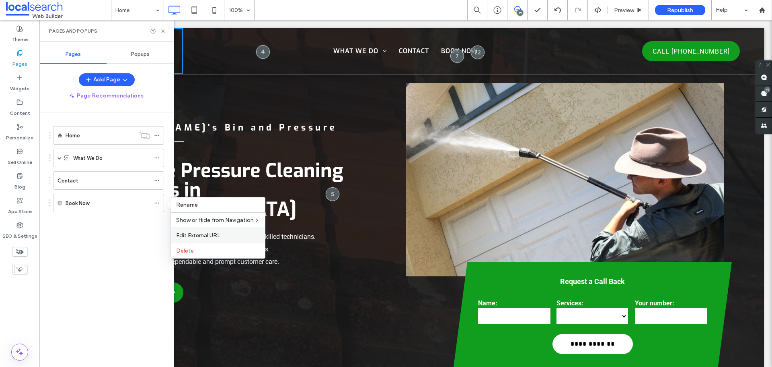
click at [200, 233] on span "Edit External URL" at bounding box center [198, 235] width 44 height 7
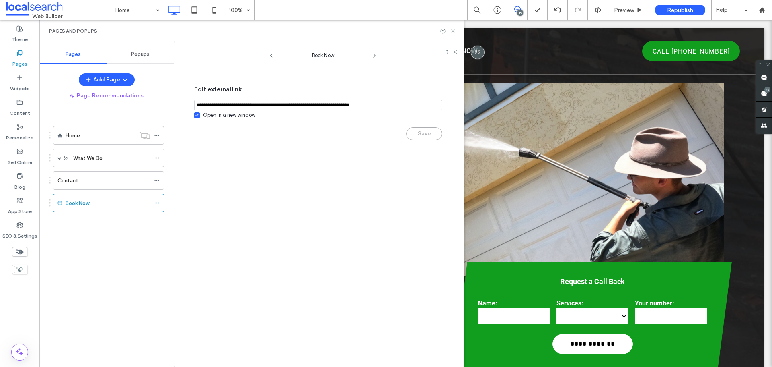
click at [453, 30] on icon at bounding box center [453, 31] width 6 height 6
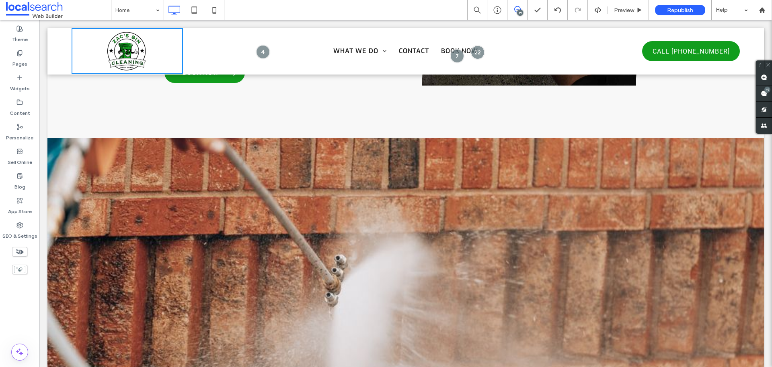
scroll to position [2726, 0]
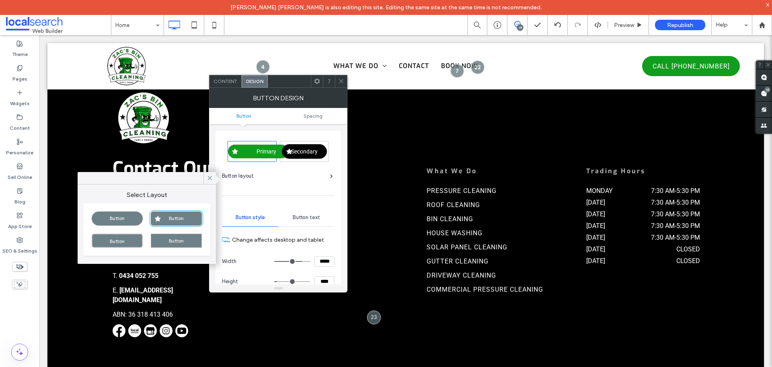
click at [340, 77] on span at bounding box center [341, 81] width 6 height 12
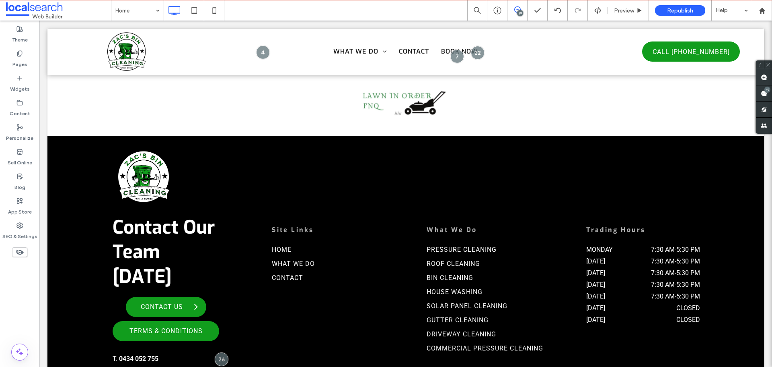
scroll to position [2645, 0]
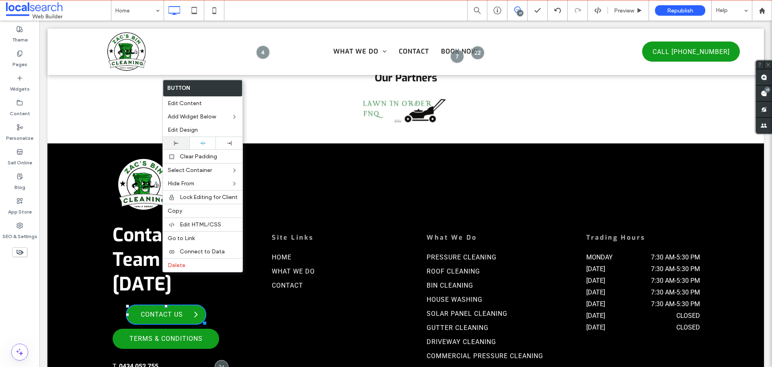
click at [178, 144] on icon at bounding box center [176, 143] width 4 height 4
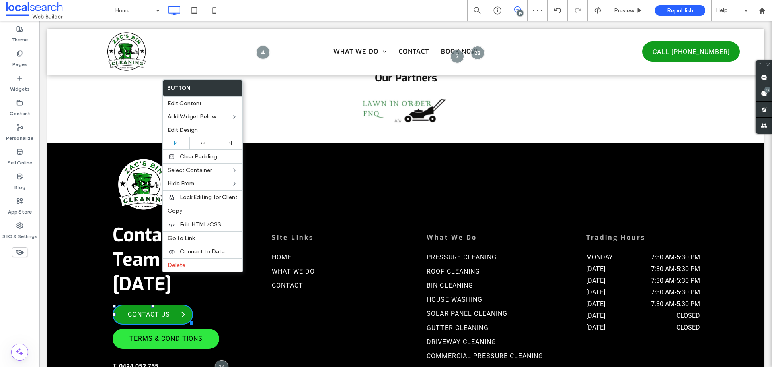
click at [181, 330] on span "Terms & Conditions" at bounding box center [166, 338] width 81 height 16
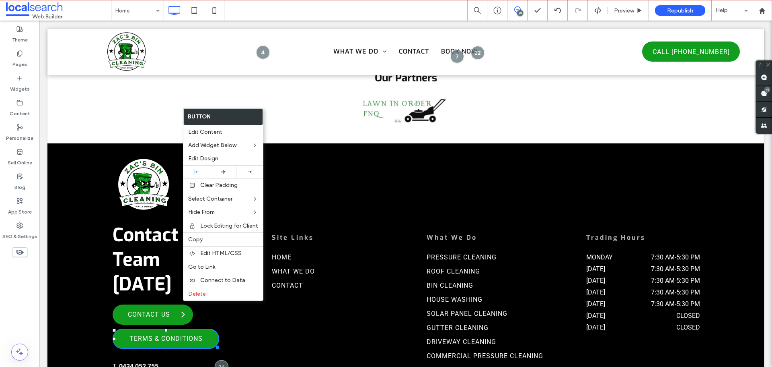
click at [149, 246] on span "Contact Our Team [DATE]" at bounding box center [164, 259] width 102 height 74
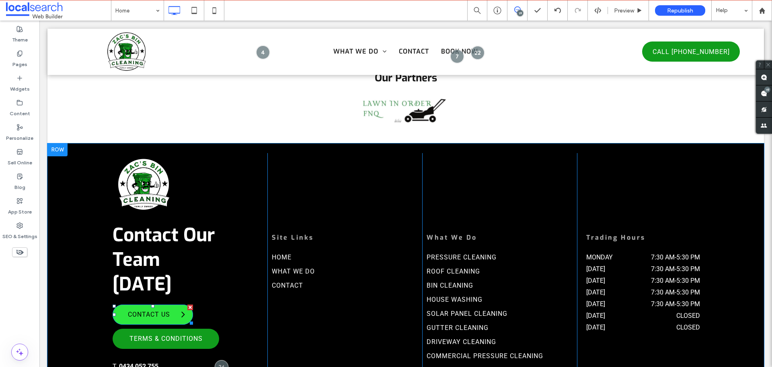
click at [165, 306] on span "Contact Us" at bounding box center [149, 314] width 50 height 16
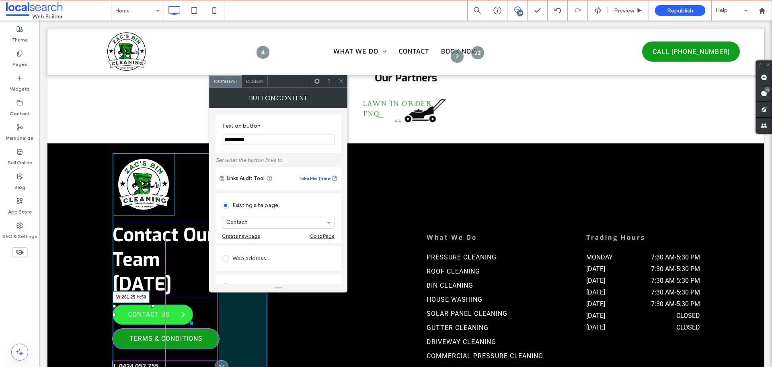
drag, startPoint x: 198, startPoint y: 286, endPoint x: 255, endPoint y: 309, distance: 61.6
click at [216, 288] on div "Contact Our Team [DATE] Contact Us W:261.25 H:50 Terms & Conditions T. 0434 052…" at bounding box center [190, 292] width 155 height 278
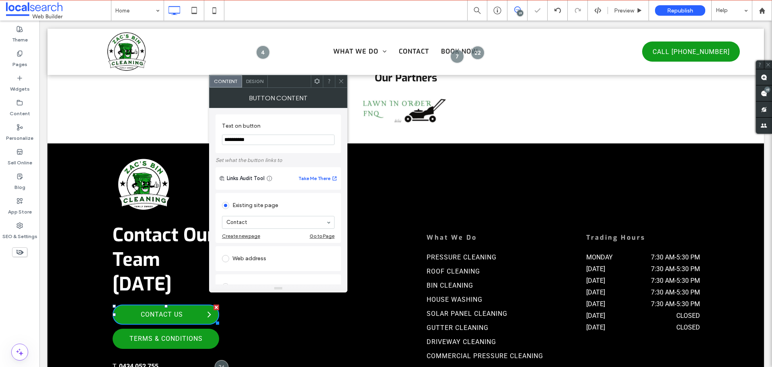
drag, startPoint x: 327, startPoint y: 337, endPoint x: 329, endPoint y: 342, distance: 5.1
click at [328, 337] on div "Site Links Home What We Do Contact Click To Paste" at bounding box center [345, 292] width 155 height 278
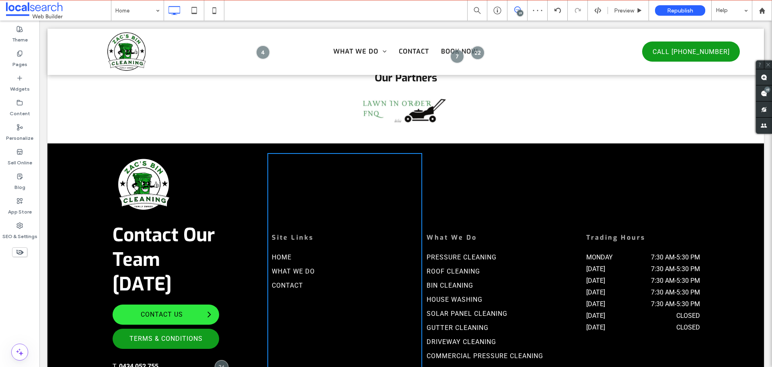
click at [171, 306] on span "Contact Us" at bounding box center [162, 314] width 50 height 16
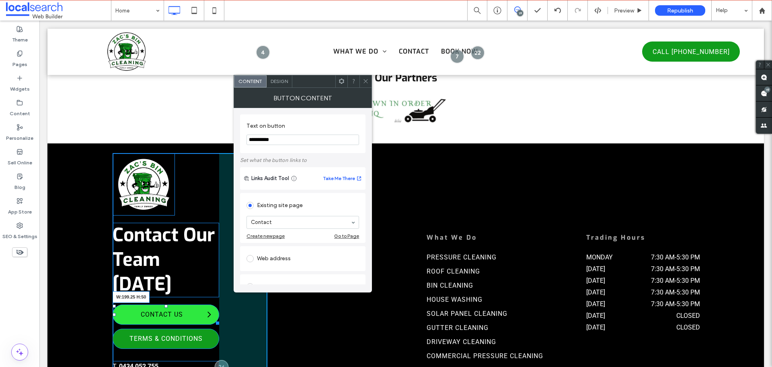
drag, startPoint x: 214, startPoint y: 287, endPoint x: 234, endPoint y: 311, distance: 30.9
click at [213, 318] on div at bounding box center [216, 321] width 6 height 6
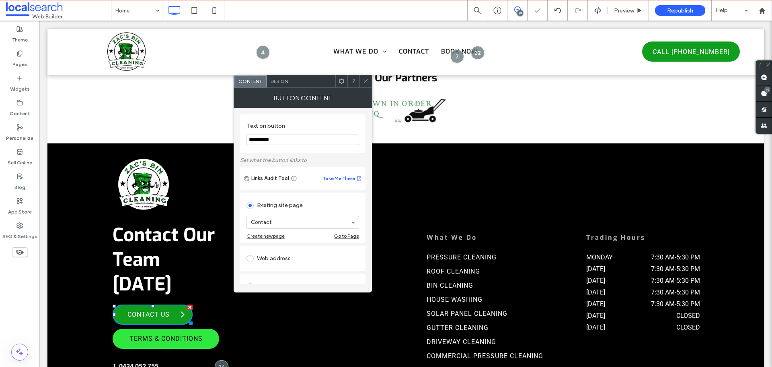
click at [203, 330] on span "Terms & Conditions" at bounding box center [166, 338] width 81 height 16
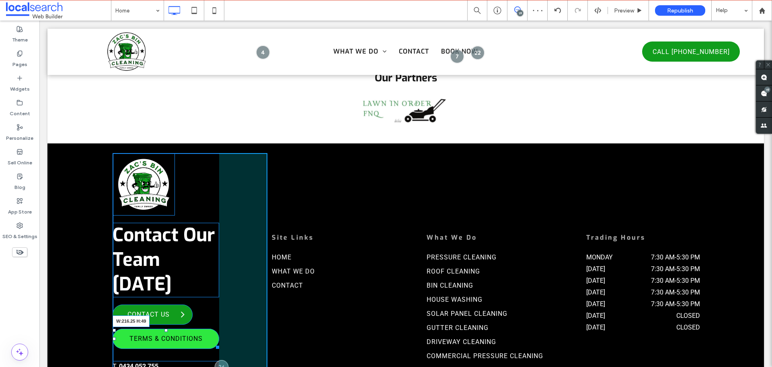
drag, startPoint x: 215, startPoint y: 310, endPoint x: 225, endPoint y: 304, distance: 11.4
click at [213, 342] on div at bounding box center [216, 345] width 6 height 6
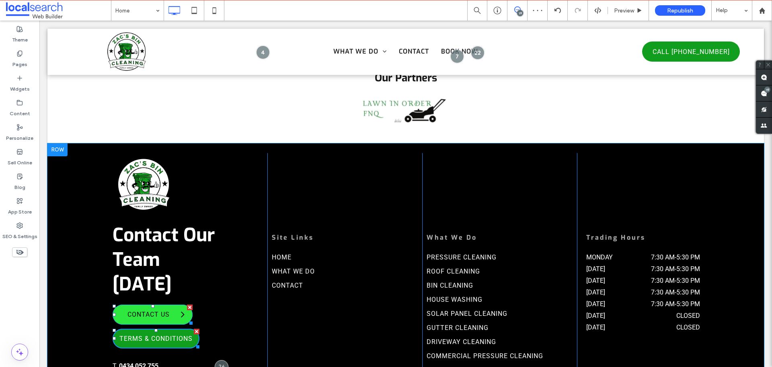
click at [175, 309] on span at bounding box center [183, 314] width 20 height 11
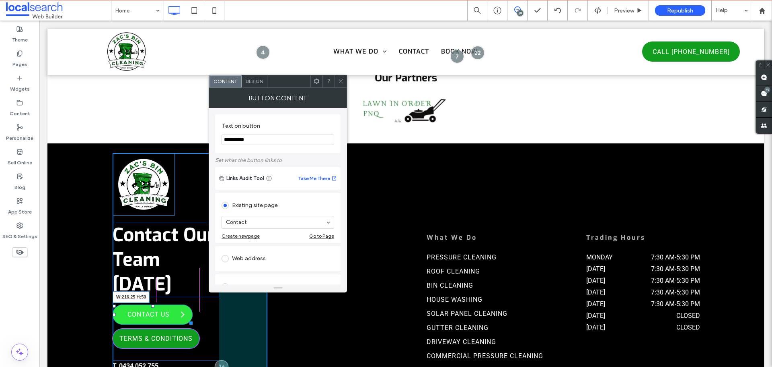
drag, startPoint x: 189, startPoint y: 287, endPoint x: 236, endPoint y: 309, distance: 52.2
click at [197, 289] on div "Contact Our Team [DATE] Contact Us W:216.25 H:50 Terms & Conditions T. 0434 052…" at bounding box center [190, 292] width 155 height 278
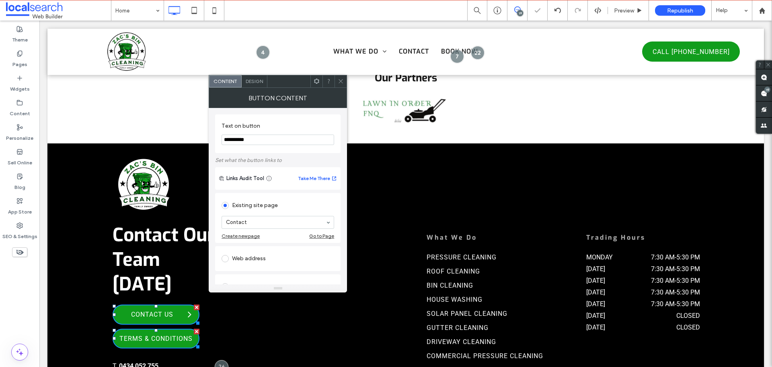
click at [208, 306] on div "Contact Our Team [DATE] Contact Us Terms & Conditions T. 0434 052 755 E. [EMAIL…" at bounding box center [190, 292] width 155 height 278
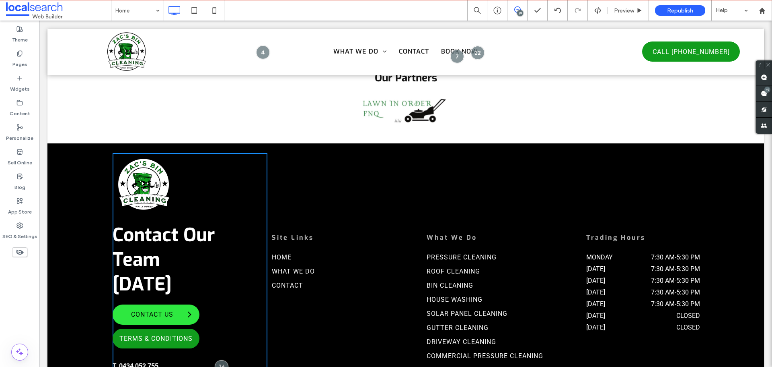
click at [153, 306] on span "Contact Us" at bounding box center [152, 314] width 50 height 16
click at [335, 169] on div "Site Links Home What We Do Contact Click To Paste" at bounding box center [345, 292] width 155 height 278
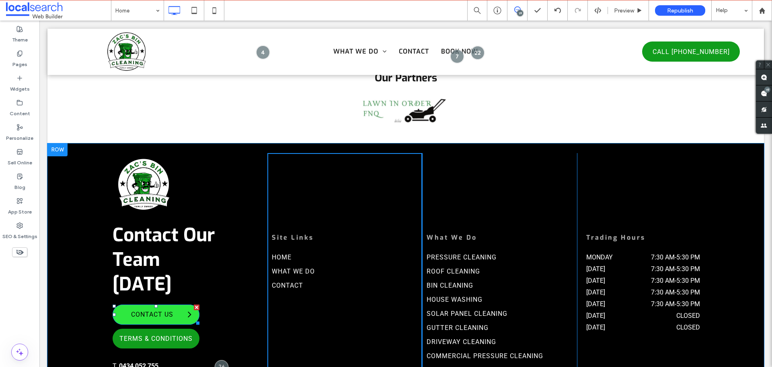
click at [150, 306] on span "Contact Us" at bounding box center [152, 314] width 50 height 16
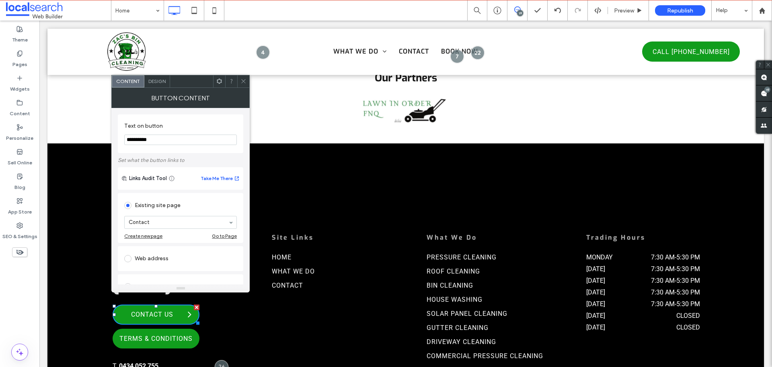
click at [159, 81] on span "Design" at bounding box center [156, 81] width 17 height 6
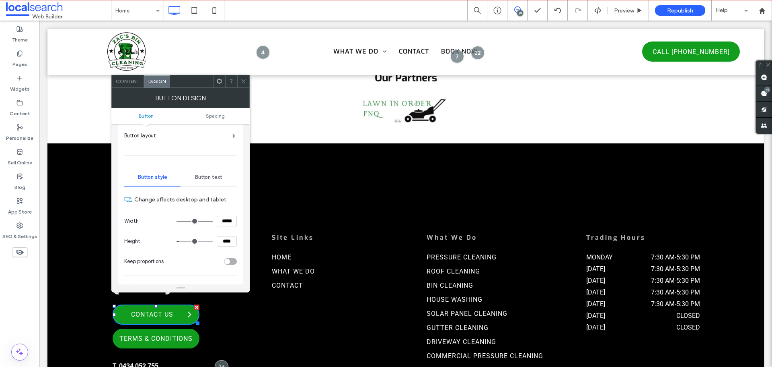
scroll to position [80, 0]
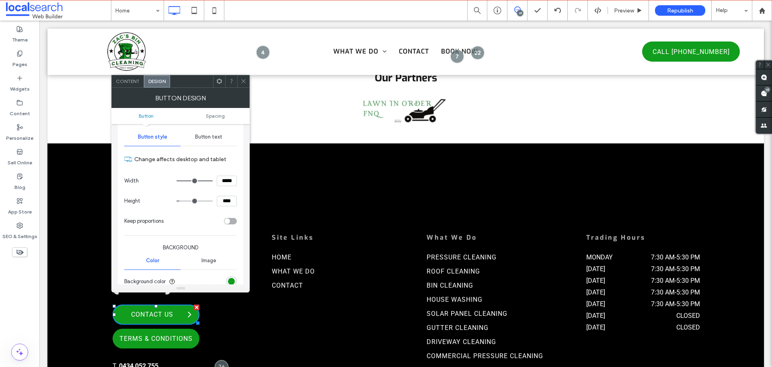
click at [243, 86] on span at bounding box center [244, 81] width 6 height 12
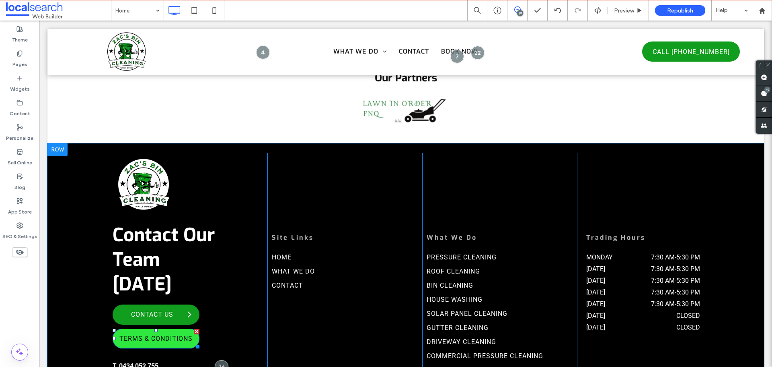
click at [177, 330] on span "Terms & Conditions" at bounding box center [155, 338] width 81 height 16
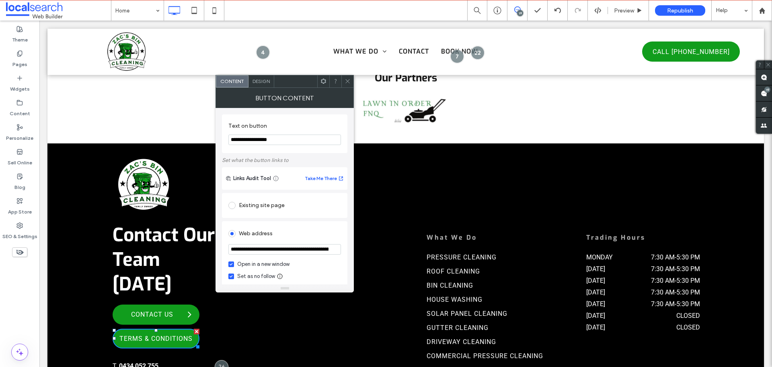
click at [257, 83] on span "Design" at bounding box center [261, 81] width 17 height 6
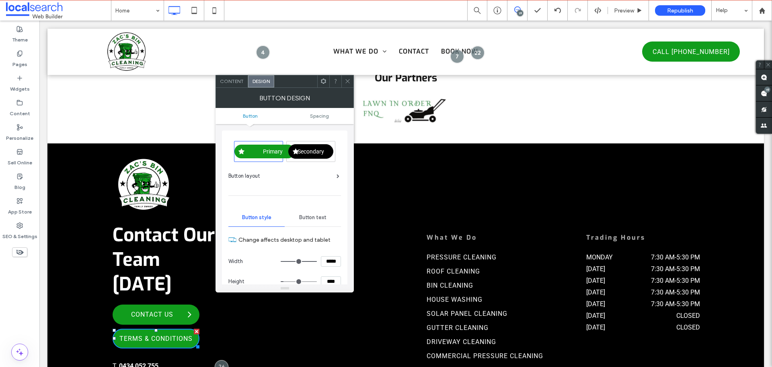
drag, startPoint x: 336, startPoint y: 283, endPoint x: 314, endPoint y: 283, distance: 22.1
click at [317, 283] on div "Change affects desktop and tablet Width ***** Height **** Keep proportions Back…" at bounding box center [285, 324] width 113 height 192
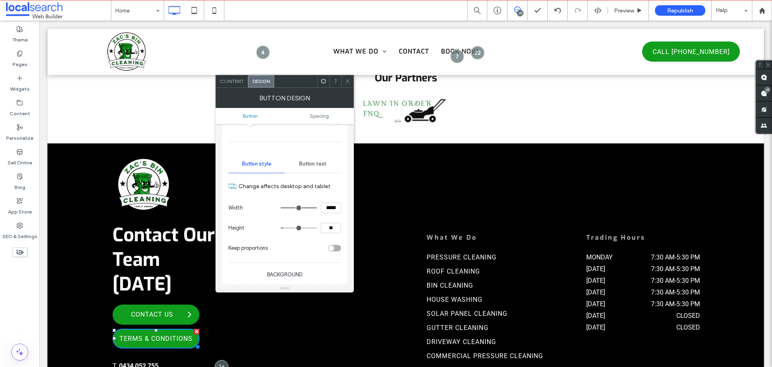
type input "****"
type input "**"
click at [343, 80] on div at bounding box center [348, 81] width 12 height 12
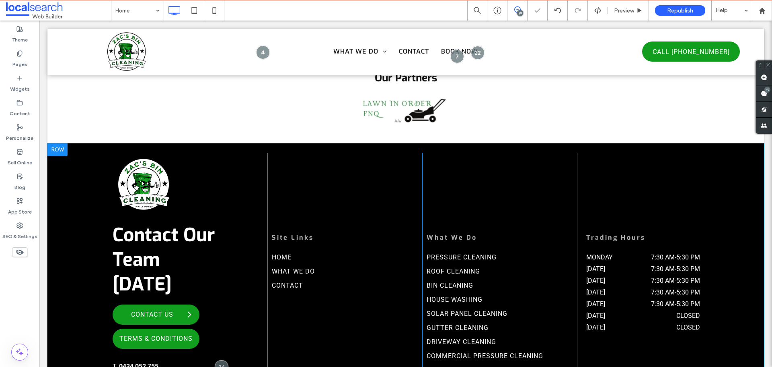
click at [467, 184] on div "What We Do Pressure Cleaning Roof Cleaning Bin Cleaning House Washing Solar Pan…" at bounding box center [499, 292] width 155 height 278
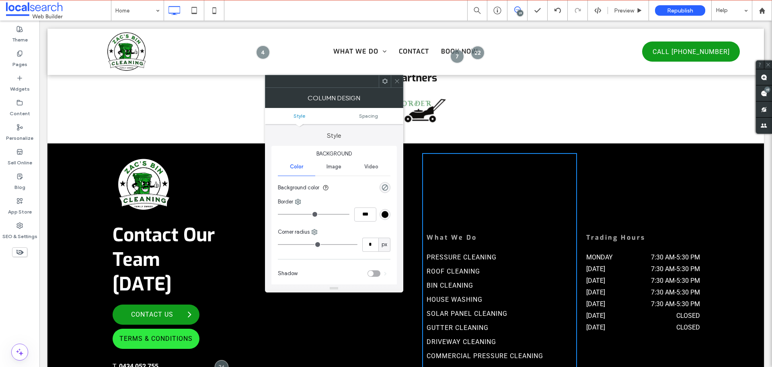
click at [172, 330] on span "Terms & Conditions" at bounding box center [155, 338] width 81 height 16
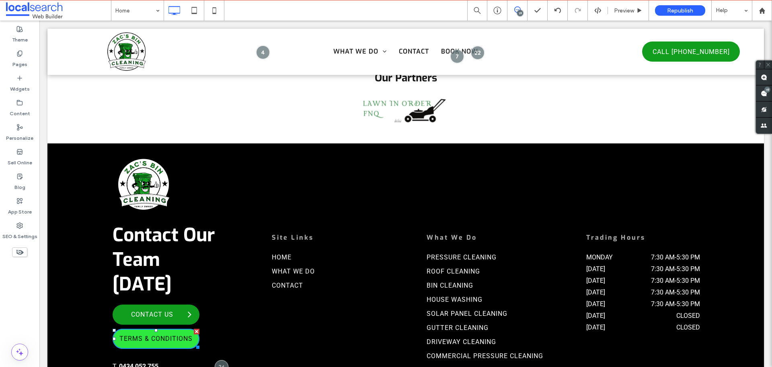
click at [172, 330] on span "Terms & Conditions" at bounding box center [155, 338] width 81 height 16
click at [265, 301] on div "Contact Our Team [DATE] Contact Us Terms & Conditions T. 0434 052 755 E. [EMAIL…" at bounding box center [190, 292] width 155 height 278
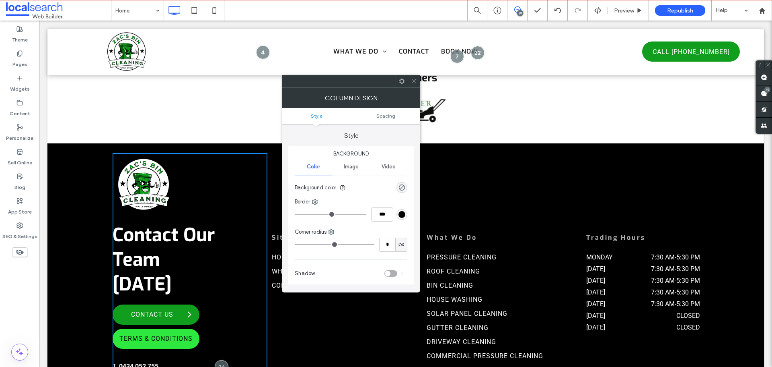
click at [175, 330] on span "Terms & Conditions" at bounding box center [155, 338] width 81 height 16
click at [413, 81] on icon at bounding box center [414, 81] width 6 height 6
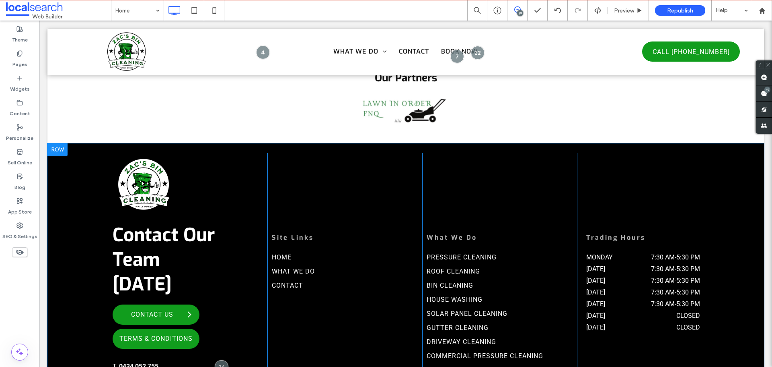
click at [170, 289] on div "Contact Our Team [DATE] Contact Us Terms & Conditions T. 0434 052 755 E. [EMAIL…" at bounding box center [190, 292] width 155 height 278
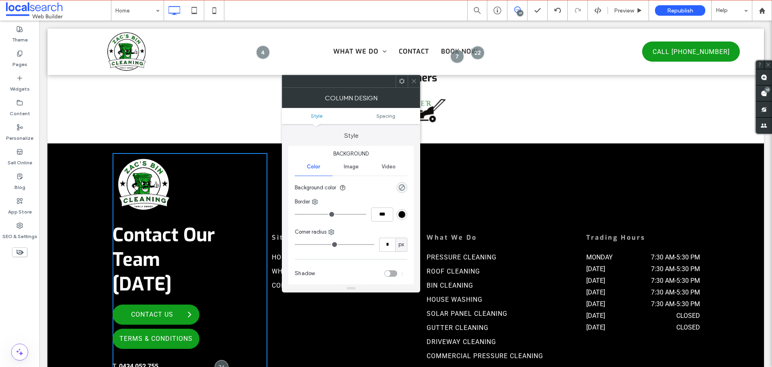
click at [413, 80] on icon at bounding box center [414, 81] width 6 height 6
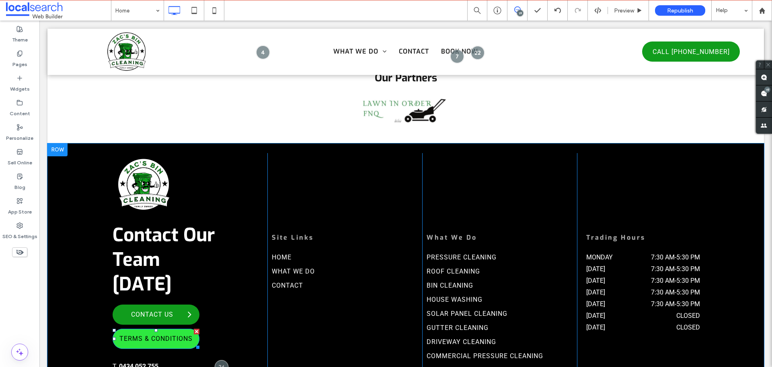
click at [181, 330] on span "Terms & Conditions" at bounding box center [155, 338] width 81 height 16
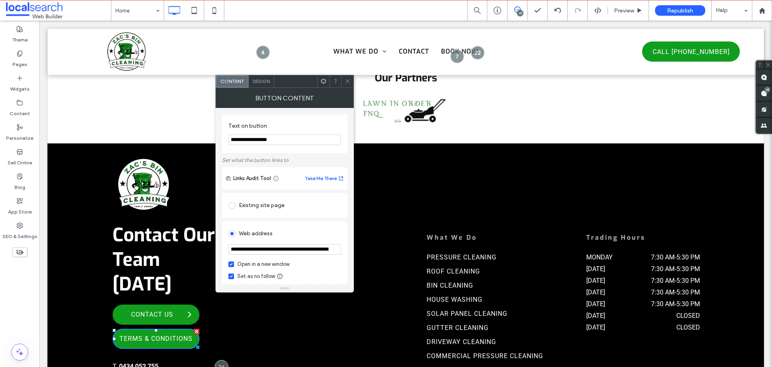
scroll to position [40, 0]
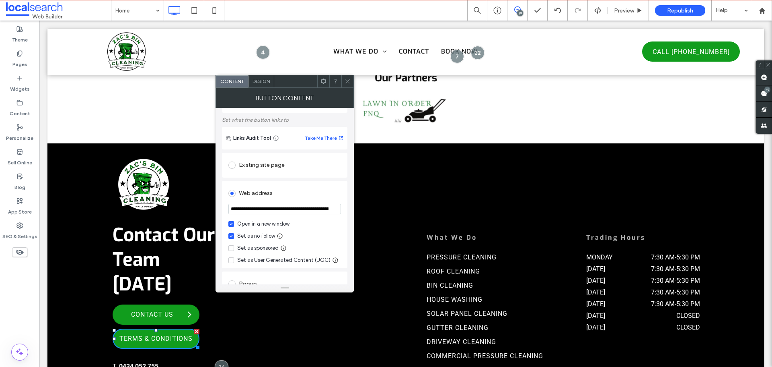
click at [348, 80] on icon at bounding box center [348, 81] width 6 height 6
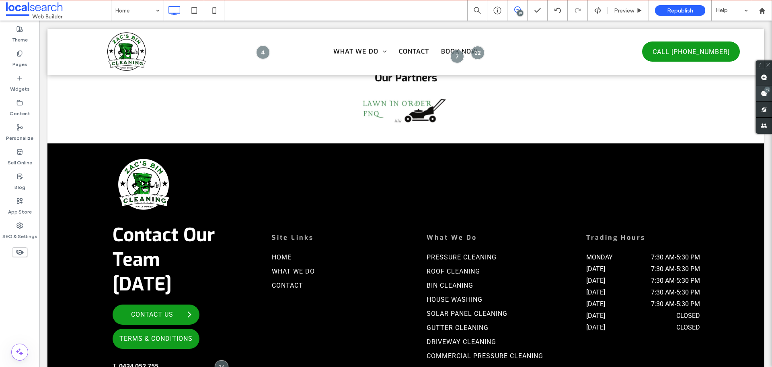
click at [763, 93] on use at bounding box center [764, 93] width 6 height 6
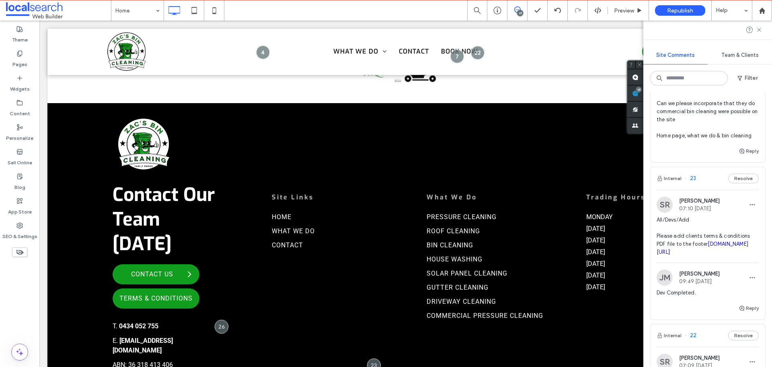
scroll to position [241, 0]
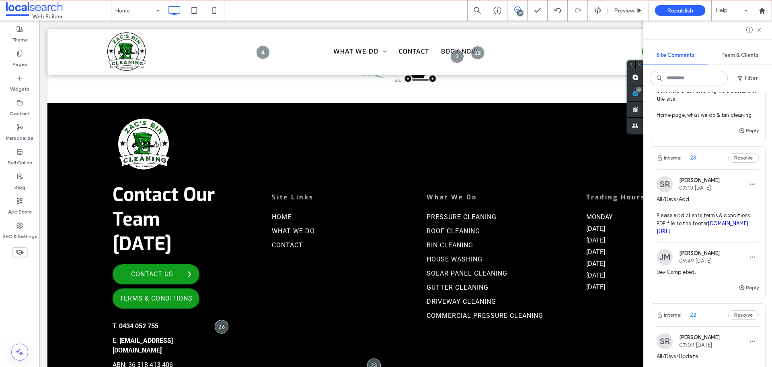
click at [689, 233] on link "[DOMAIN_NAME][URL]" at bounding box center [703, 227] width 92 height 14
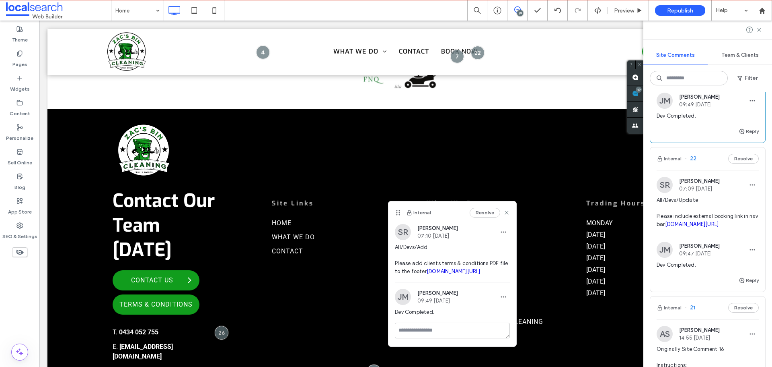
scroll to position [402, 0]
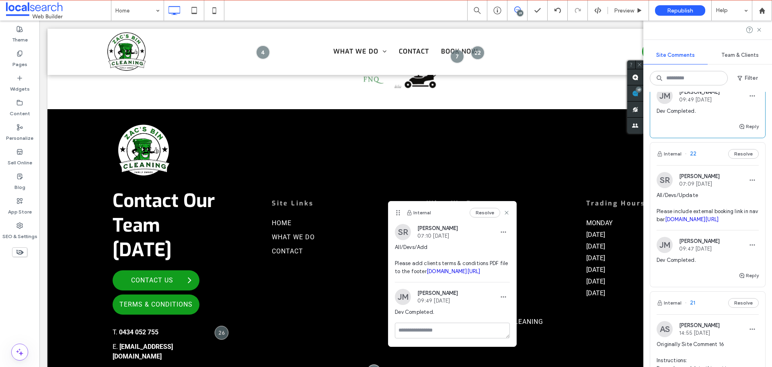
click at [699, 223] on span "All/Devs/Update Please include external booking link in nav bar [DOMAIN_NAME][U…" at bounding box center [708, 207] width 102 height 32
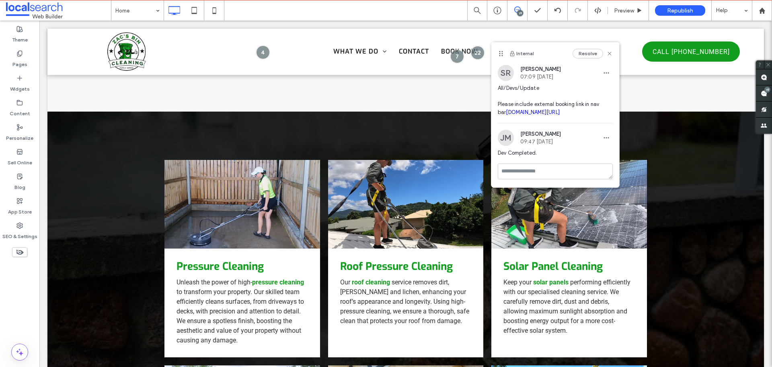
scroll to position [0, 0]
click at [764, 95] on use at bounding box center [764, 93] width 6 height 6
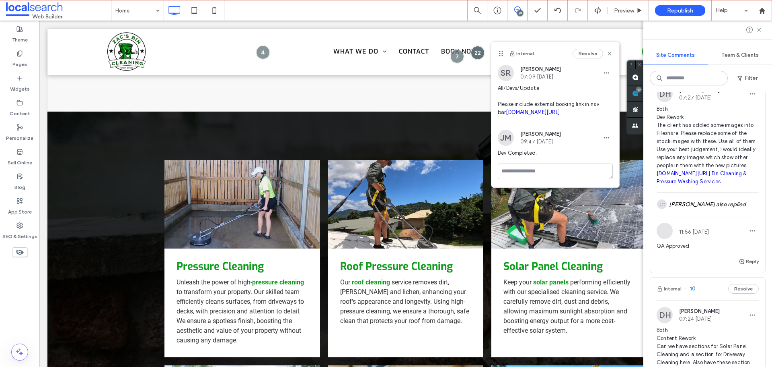
scroll to position [1931, 0]
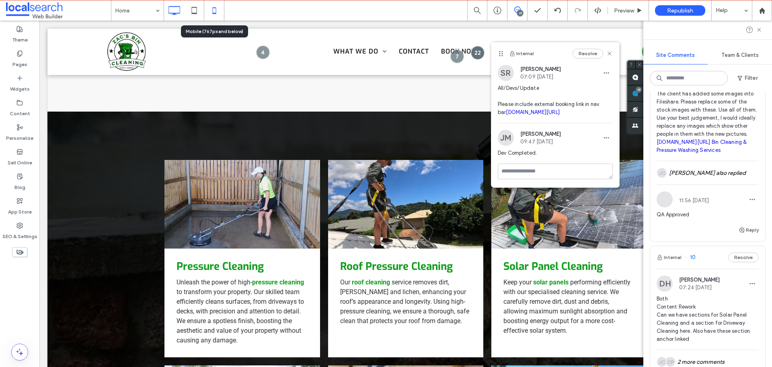
click at [218, 13] on icon at bounding box center [214, 10] width 16 height 16
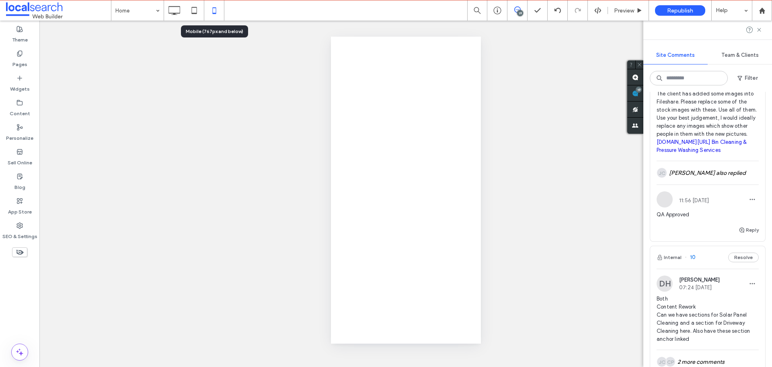
scroll to position [0, 0]
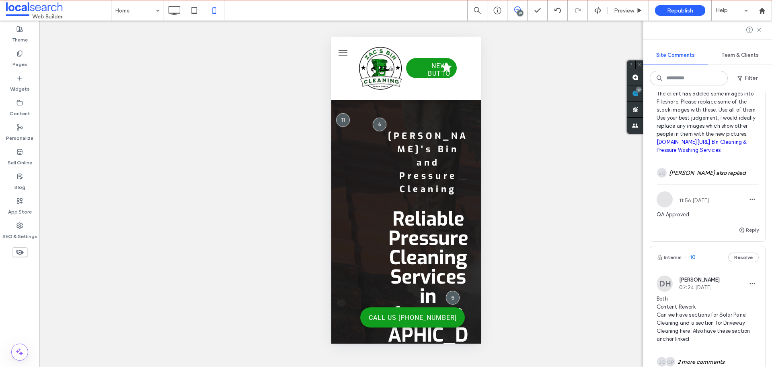
click at [761, 29] on use at bounding box center [760, 30] width 4 height 4
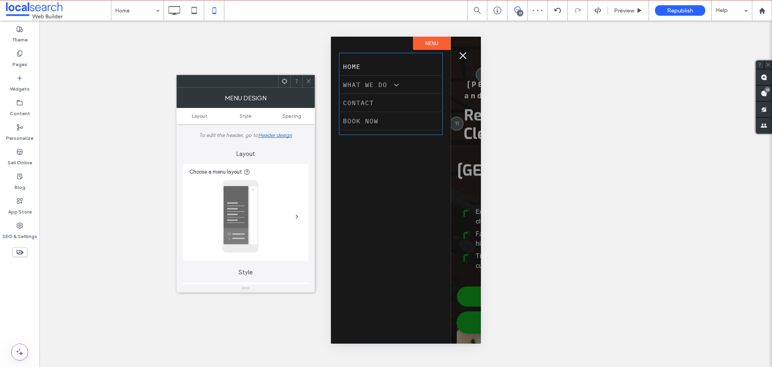
click at [464, 54] on span "menu" at bounding box center [462, 55] width 7 height 7
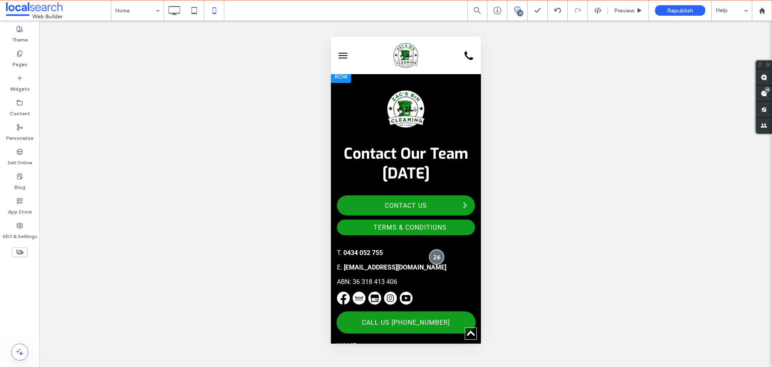
scroll to position [2414, 0]
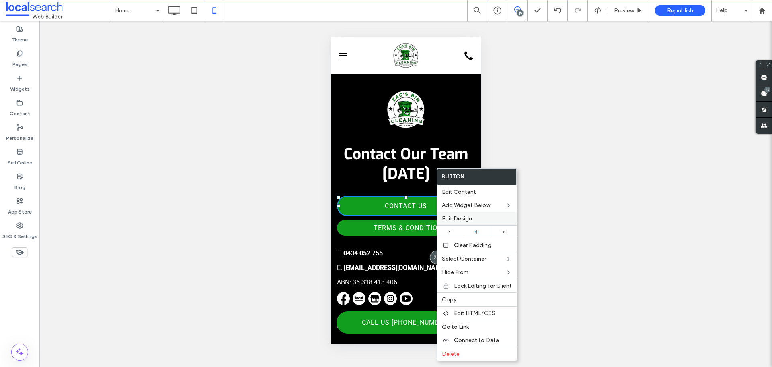
click at [476, 216] on label "Edit Design" at bounding box center [477, 218] width 70 height 7
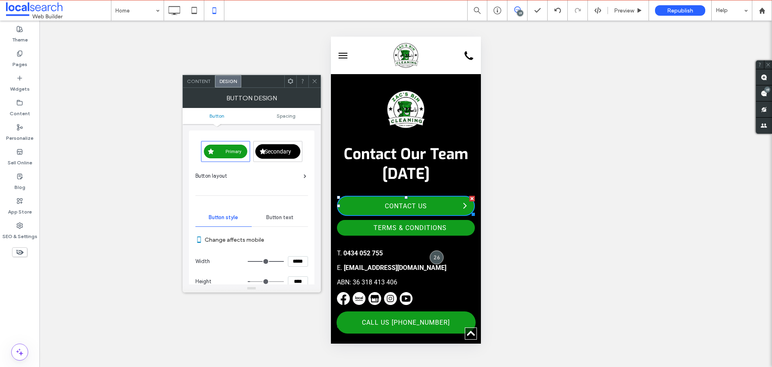
click at [313, 78] on icon at bounding box center [315, 81] width 6 height 6
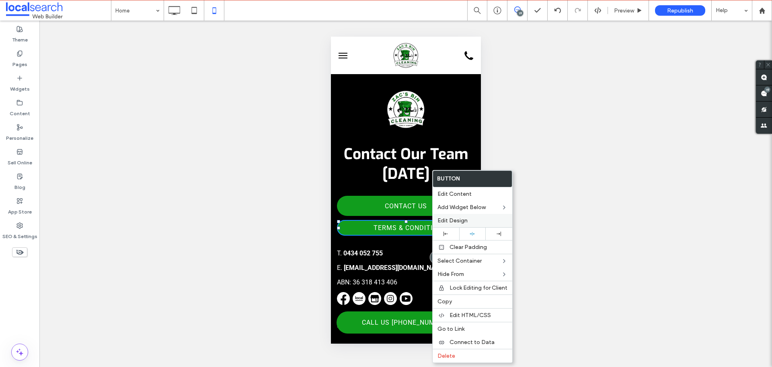
drag, startPoint x: 467, startPoint y: 216, endPoint x: 4, endPoint y: 88, distance: 479.9
click at [467, 216] on div "Edit Design" at bounding box center [473, 220] width 80 height 13
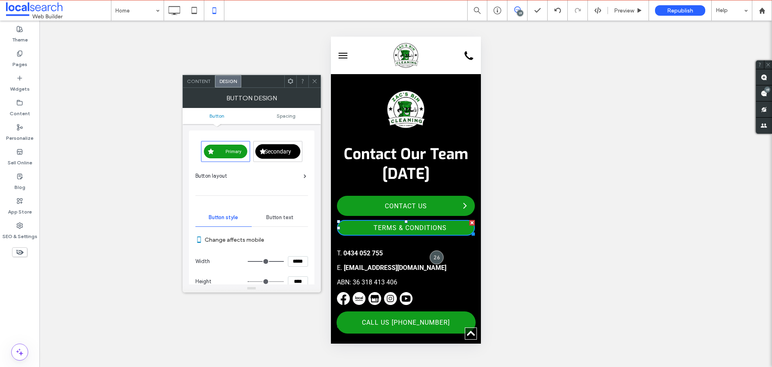
drag, startPoint x: 301, startPoint y: 281, endPoint x: 249, endPoint y: 293, distance: 52.9
click at [253, 285] on div "BUTTON DESIGN Button Spacing Primary Secondary Button layout Button style Butto…" at bounding box center [252, 190] width 138 height 204
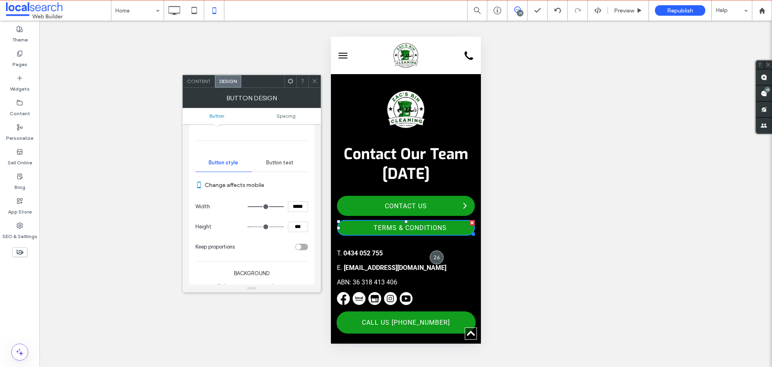
type input "****"
type input "**"
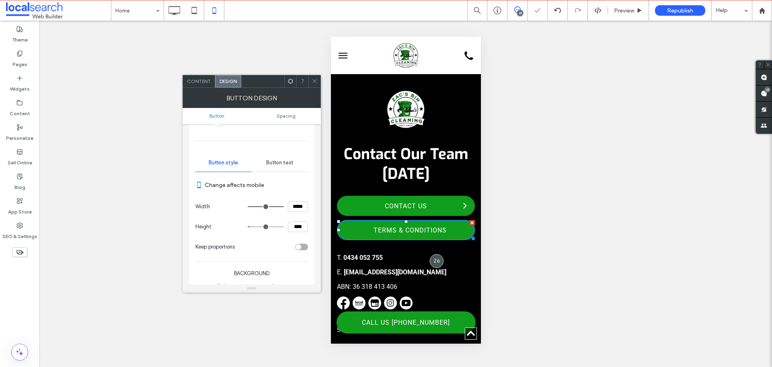
click at [311, 81] on div at bounding box center [315, 81] width 12 height 12
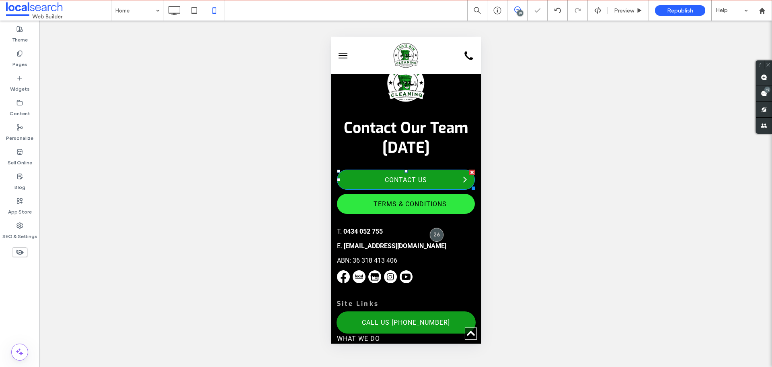
scroll to position [2454, 0]
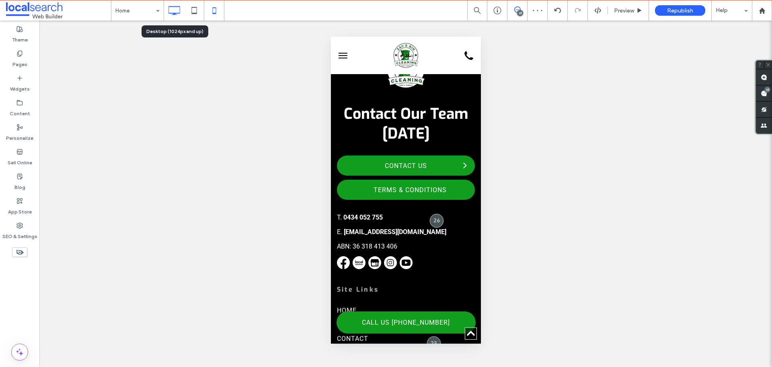
click at [179, 8] on icon at bounding box center [174, 10] width 16 height 16
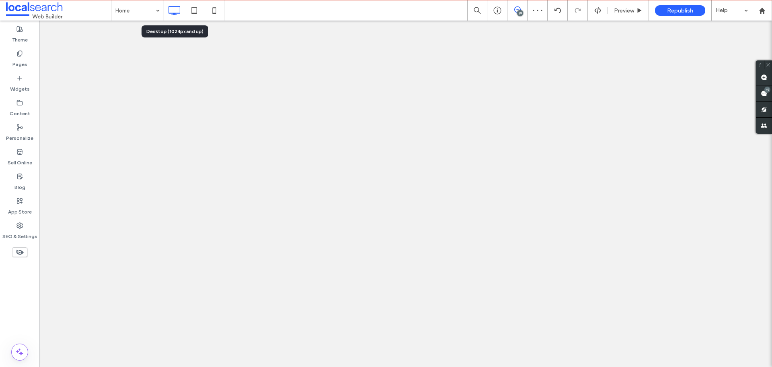
scroll to position [0, 0]
click at [132, 10] on div "Home 19 Preview Republish Help Site Comments Team & Clients Automate new commen…" at bounding box center [386, 183] width 772 height 367
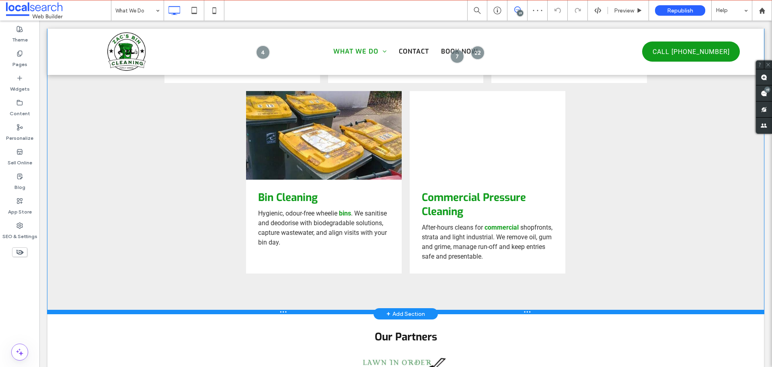
scroll to position [1086, 0]
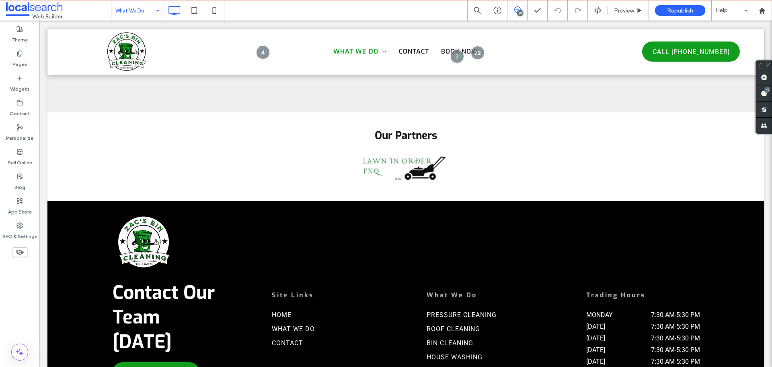
click at [152, 19] on input at bounding box center [135, 10] width 40 height 20
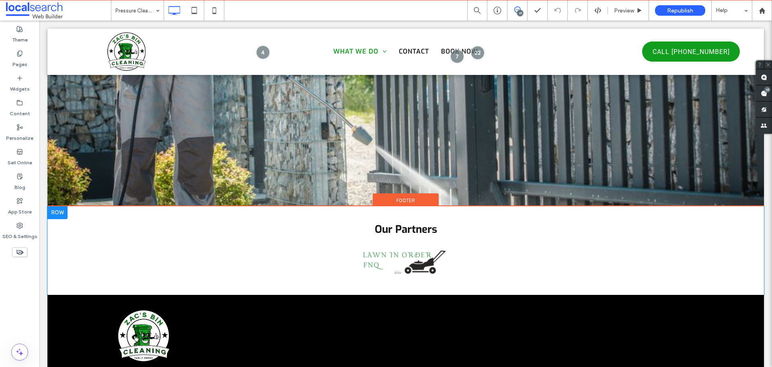
scroll to position [1408, 0]
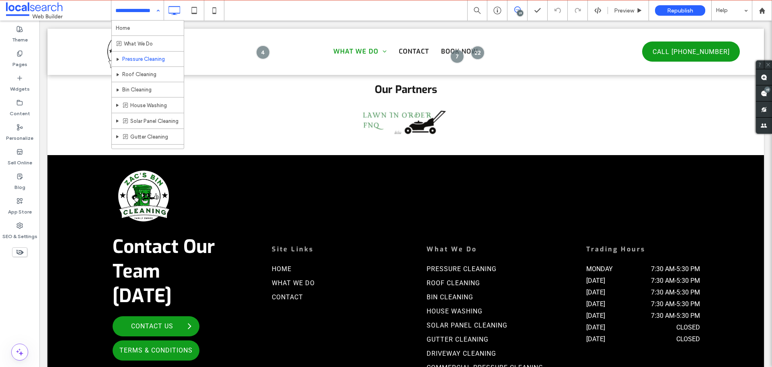
click at [141, 4] on input at bounding box center [135, 10] width 40 height 20
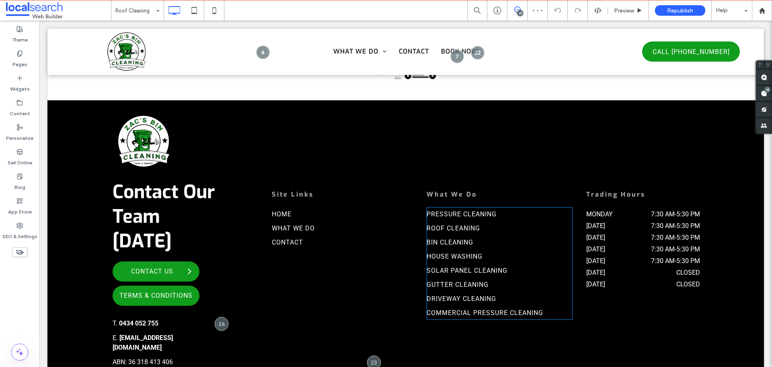
scroll to position [1456, 0]
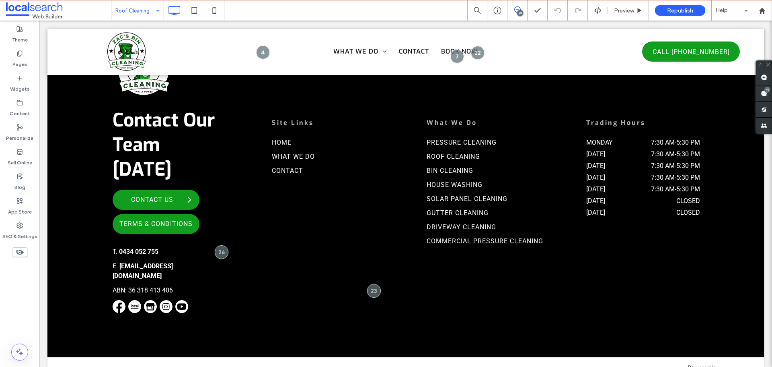
click at [132, 14] on input at bounding box center [135, 10] width 40 height 20
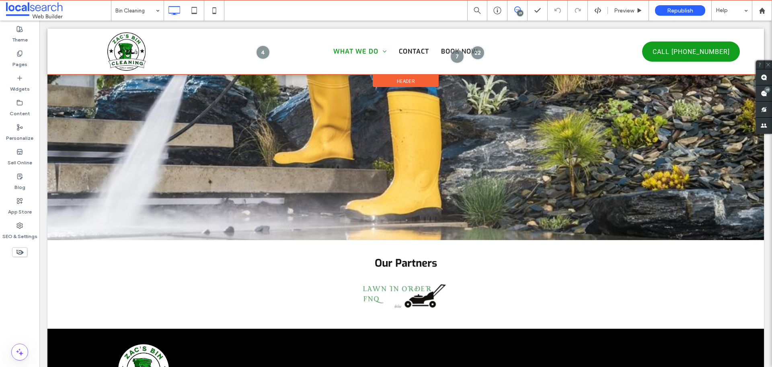
scroll to position [1448, 0]
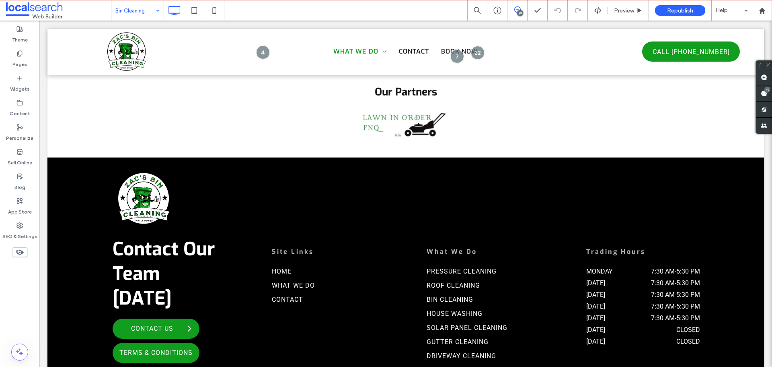
click at [132, 17] on input at bounding box center [135, 10] width 40 height 20
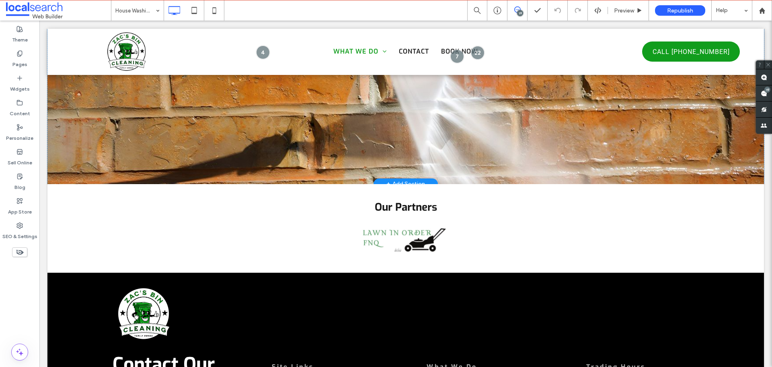
scroll to position [1328, 0]
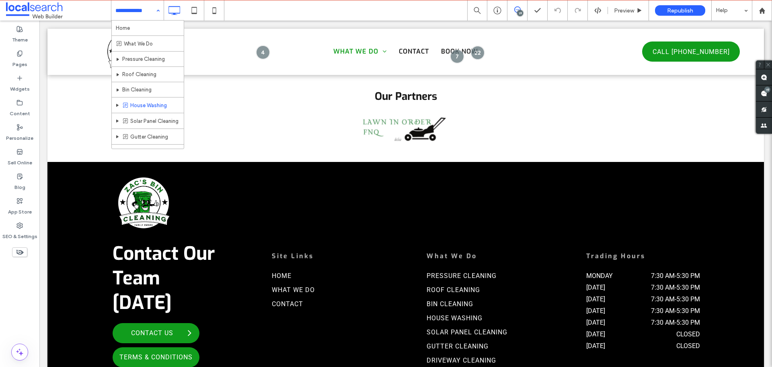
click at [135, 15] on input at bounding box center [135, 10] width 40 height 20
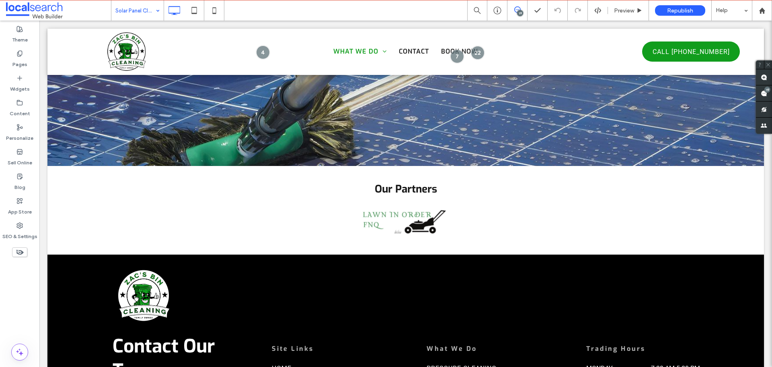
scroll to position [1368, 0]
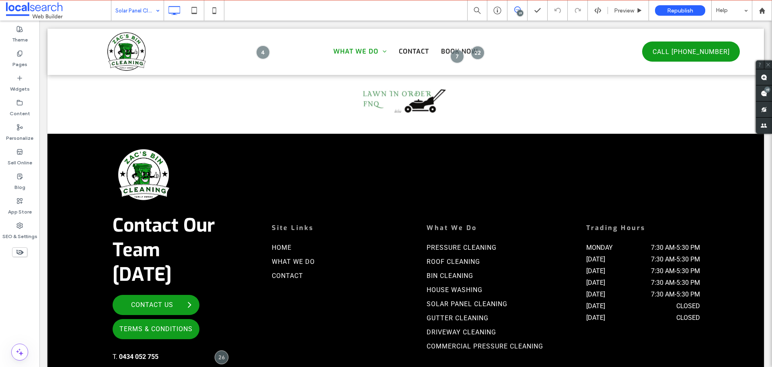
click at [132, 10] on input at bounding box center [135, 10] width 40 height 20
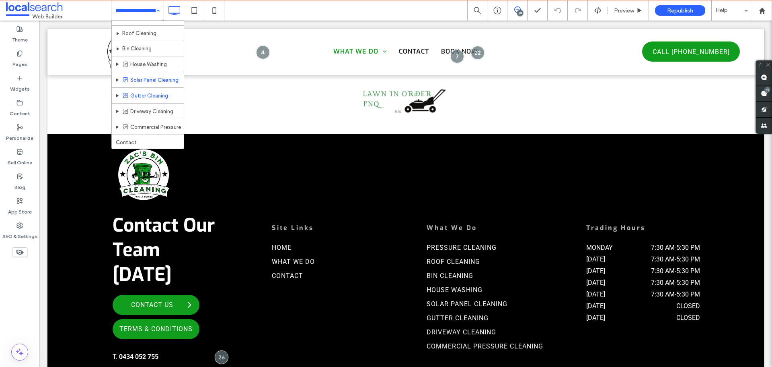
scroll to position [41, 0]
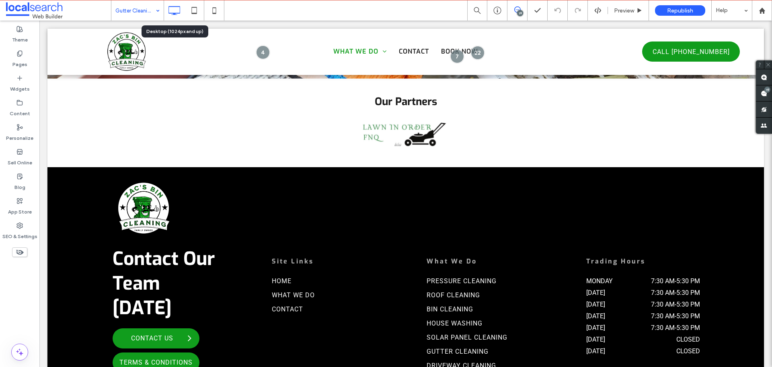
scroll to position [1328, 0]
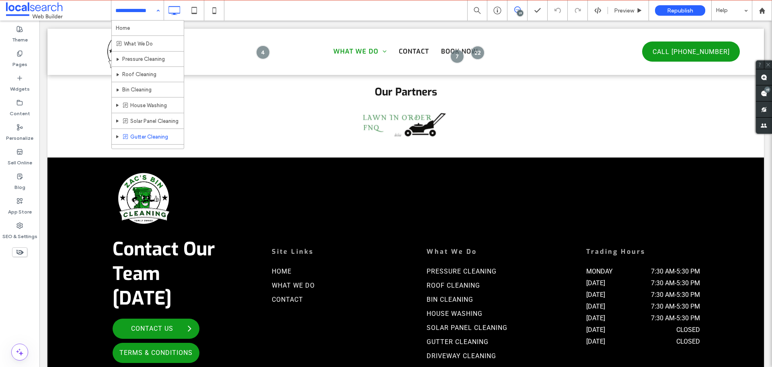
click at [137, 14] on input at bounding box center [135, 10] width 40 height 20
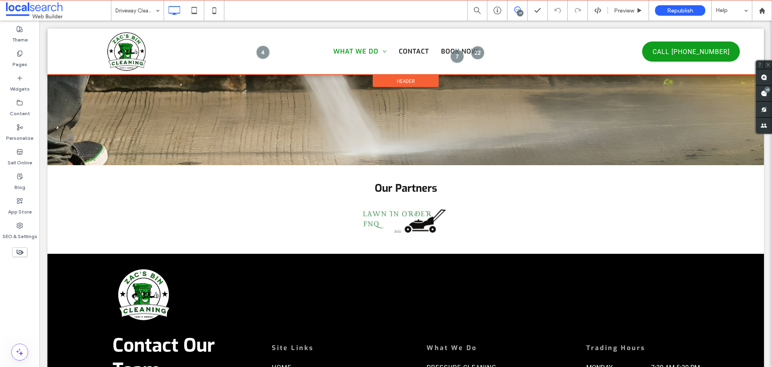
scroll to position [1287, 0]
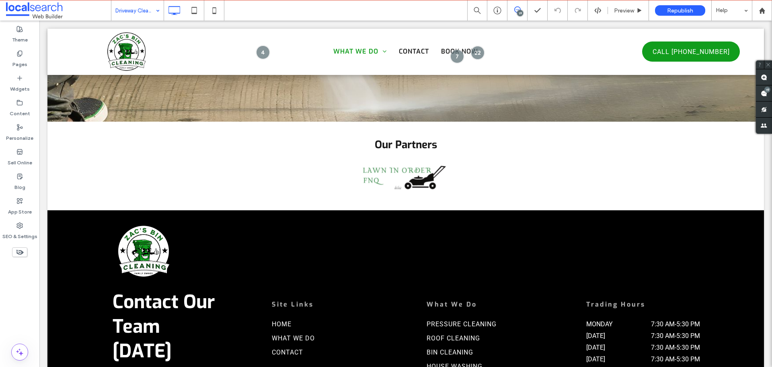
click at [131, 12] on input at bounding box center [135, 10] width 40 height 20
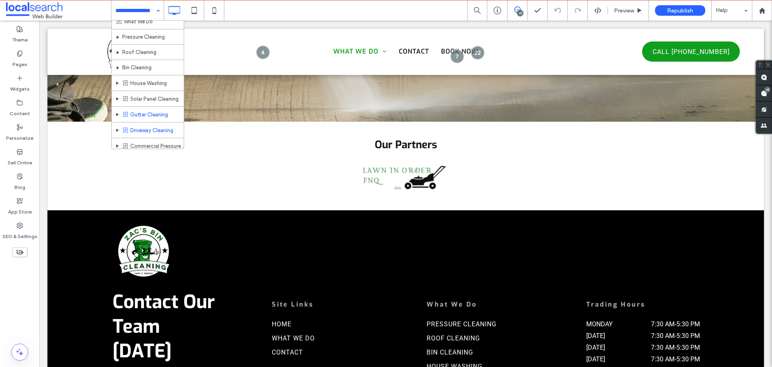
scroll to position [41, 0]
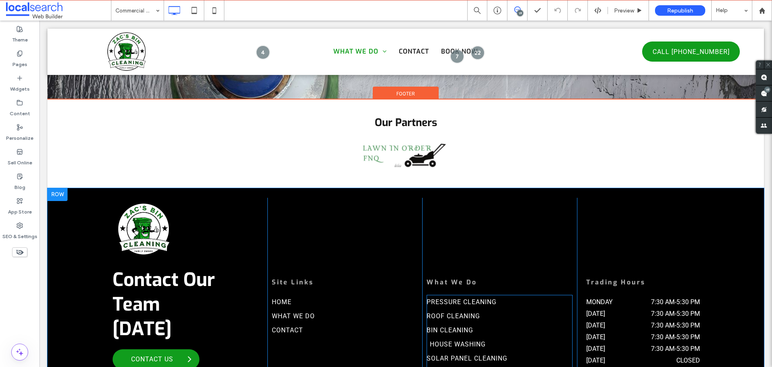
scroll to position [1489, 0]
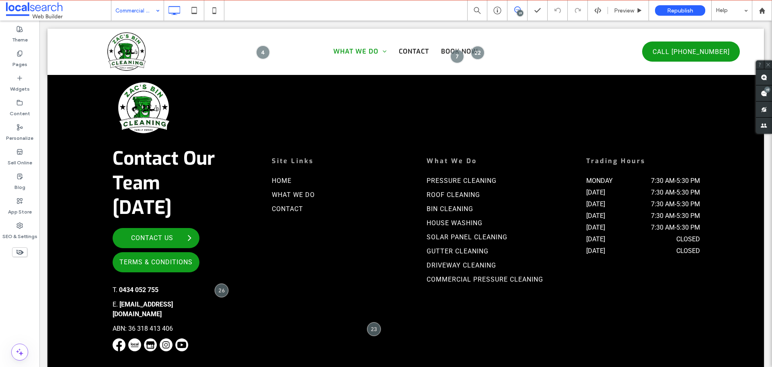
click at [143, 12] on input at bounding box center [135, 10] width 40 height 20
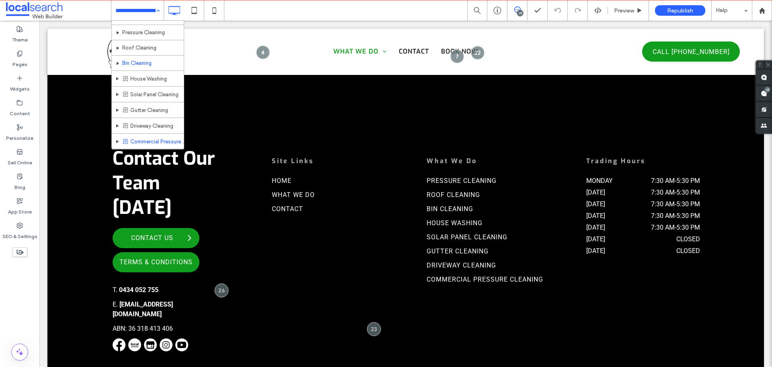
scroll to position [41, 0]
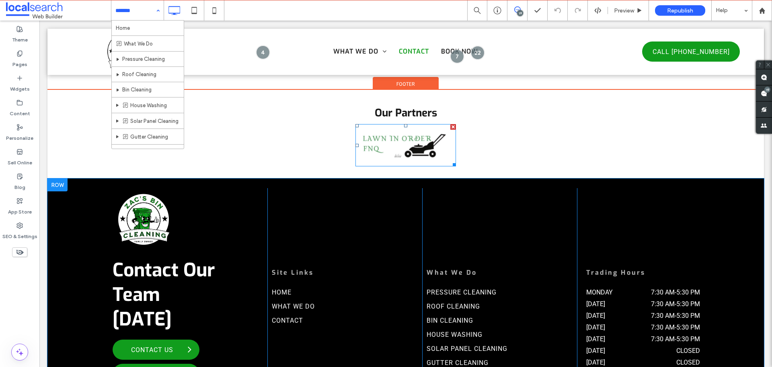
scroll to position [764, 0]
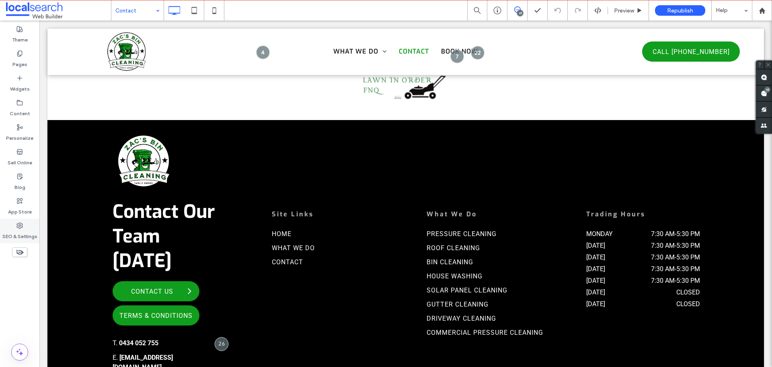
click at [21, 233] on label "SEO & Settings" at bounding box center [19, 234] width 35 height 11
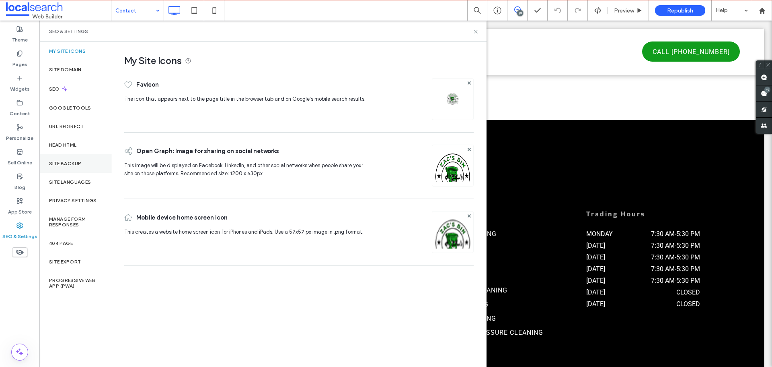
click at [90, 166] on div "Site Backup" at bounding box center [75, 163] width 72 height 19
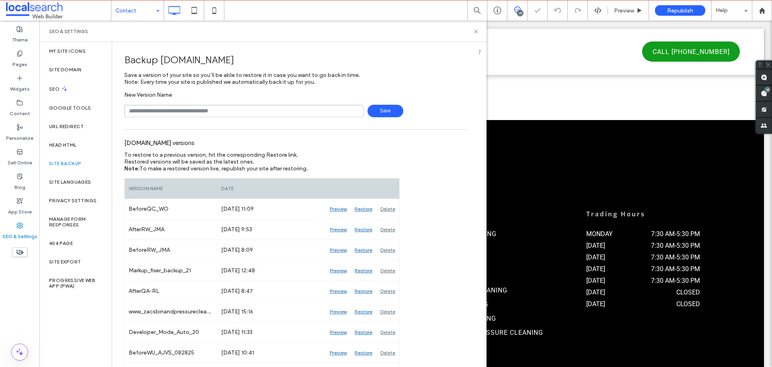
click at [202, 106] on input "text" at bounding box center [243, 111] width 239 height 12
type input "**********"
click at [386, 111] on span "Save" at bounding box center [386, 111] width 36 height 12
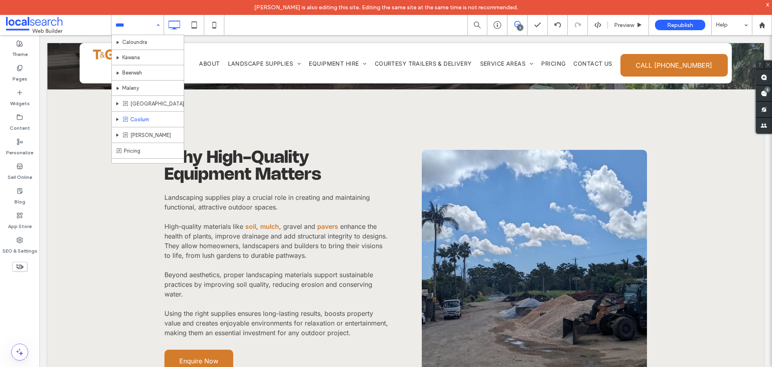
scroll to position [270, 0]
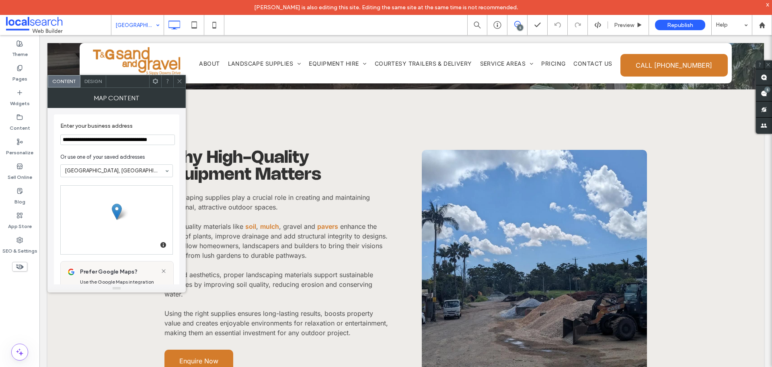
click at [181, 79] on icon at bounding box center [180, 81] width 6 height 6
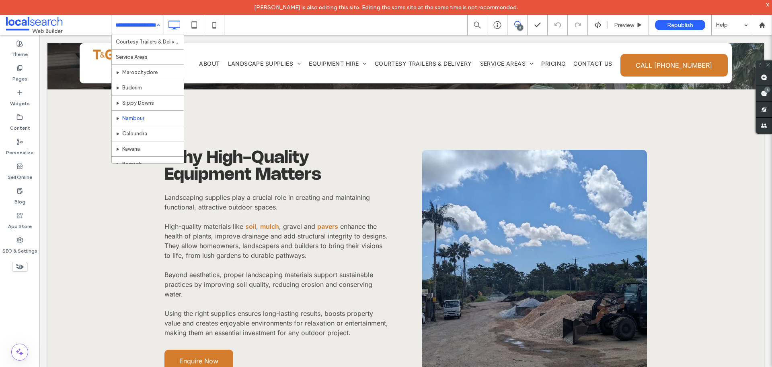
scroll to position [201, 0]
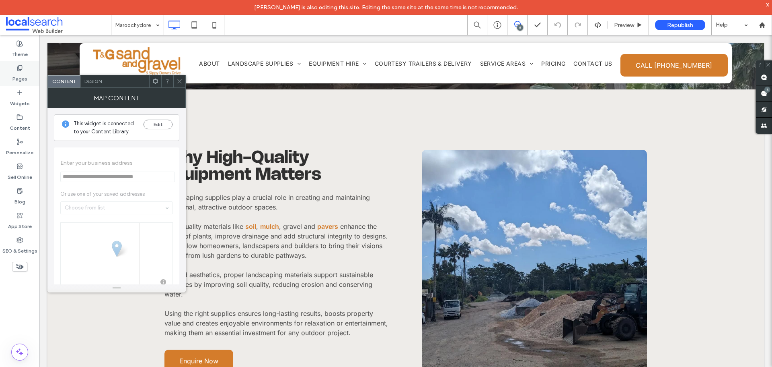
click at [24, 67] on div "Pages" at bounding box center [19, 73] width 39 height 25
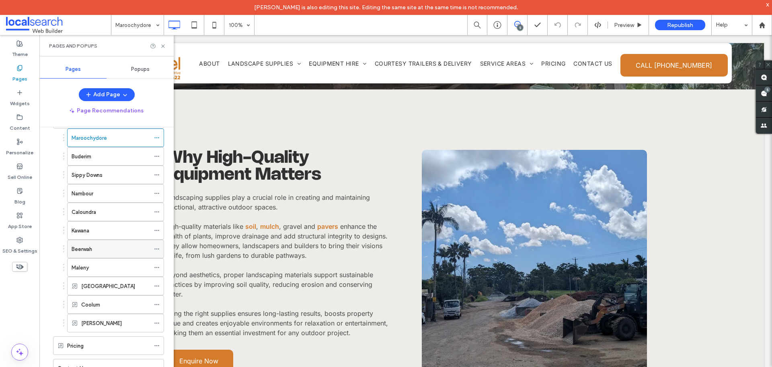
scroll to position [163, 0]
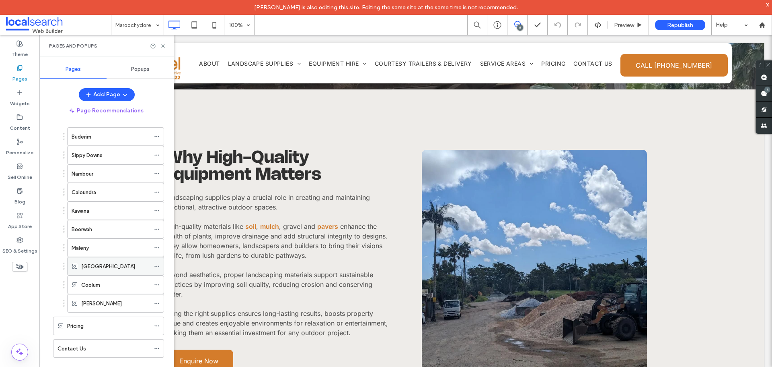
click at [156, 262] on span at bounding box center [157, 266] width 6 height 12
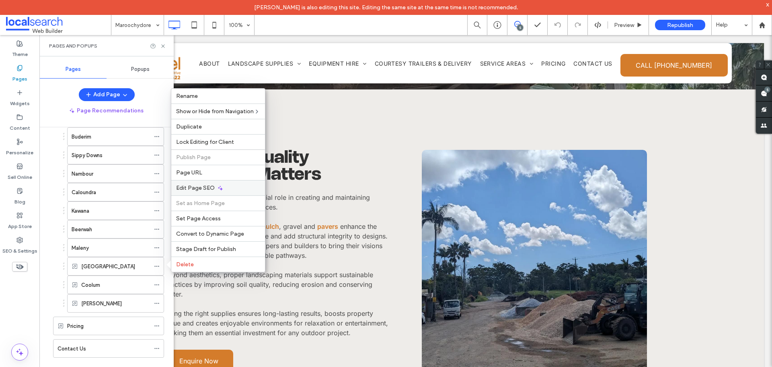
click at [212, 187] on span "Edit Page SEO" at bounding box center [195, 187] width 39 height 7
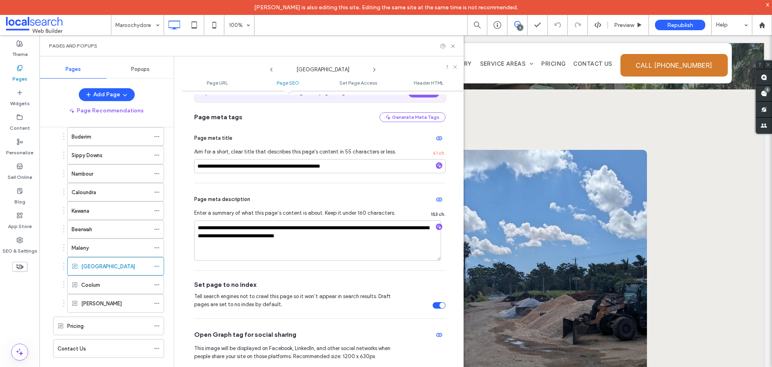
scroll to position [201, 0]
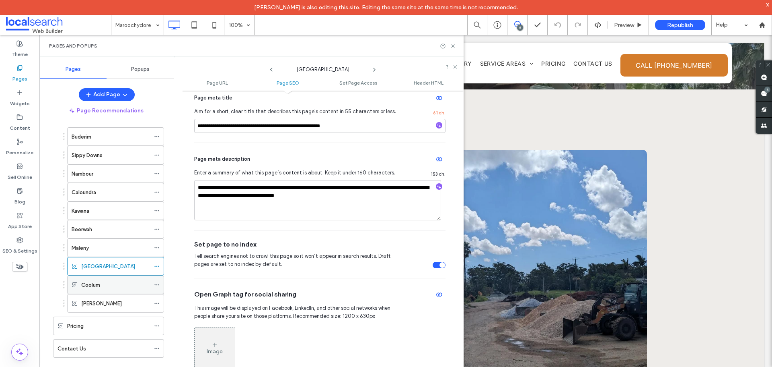
click at [158, 280] on span at bounding box center [157, 284] width 6 height 12
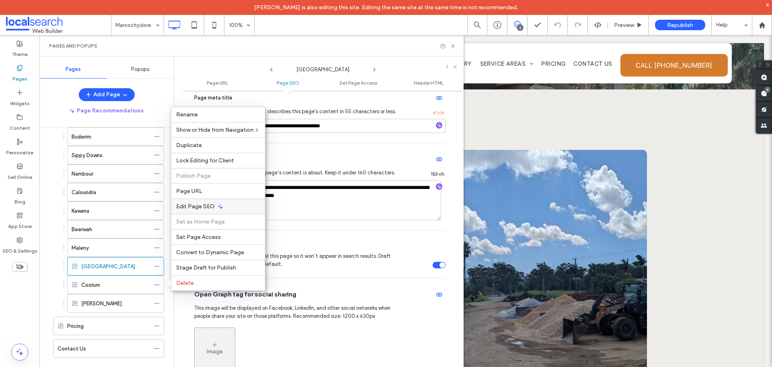
click at [229, 204] on div "Edit Page SEO" at bounding box center [218, 205] width 94 height 15
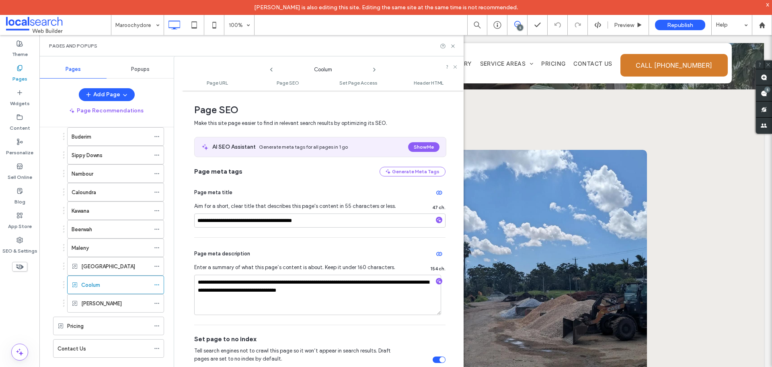
scroll to position [161, 0]
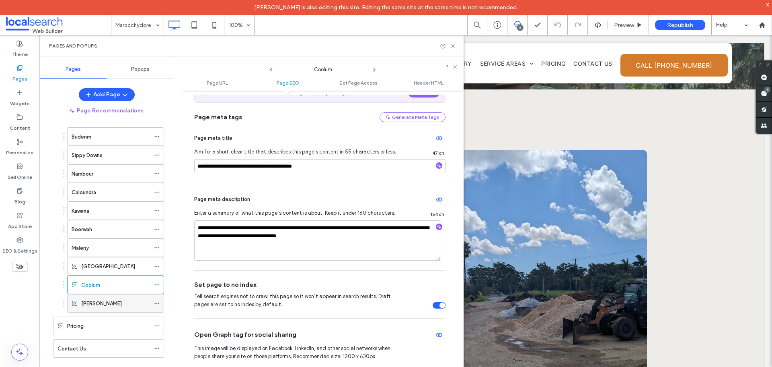
click at [157, 298] on span at bounding box center [157, 303] width 6 height 12
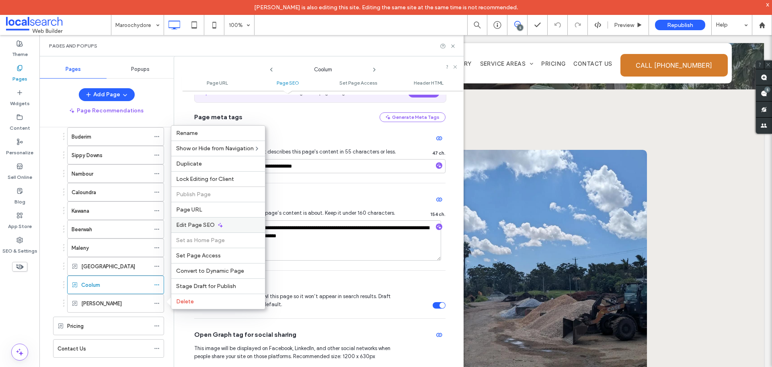
click at [214, 224] on div "Edit Page SEO" at bounding box center [218, 224] width 94 height 15
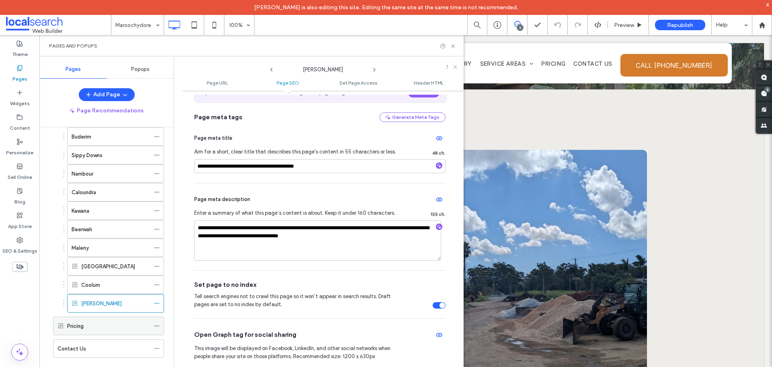
click at [157, 324] on icon at bounding box center [157, 326] width 6 height 6
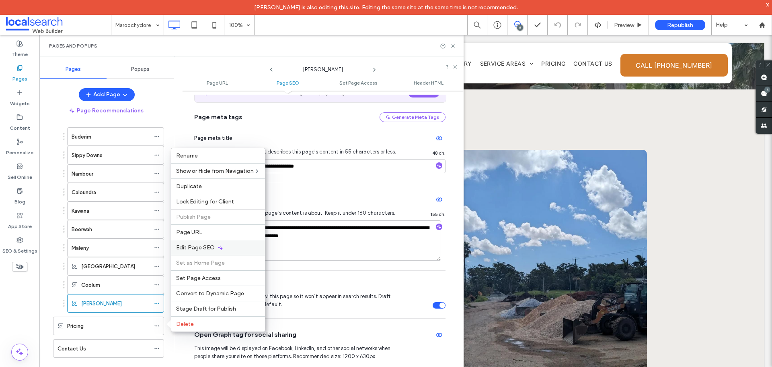
click at [208, 246] on span "Edit Page SEO" at bounding box center [195, 247] width 39 height 7
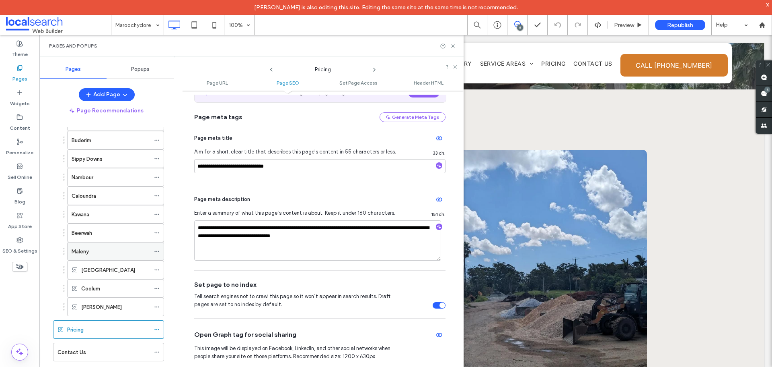
scroll to position [163, 0]
drag, startPoint x: 29, startPoint y: 236, endPoint x: 9, endPoint y: 235, distance: 19.7
click at [29, 237] on div "SEO & Settings" at bounding box center [19, 245] width 39 height 25
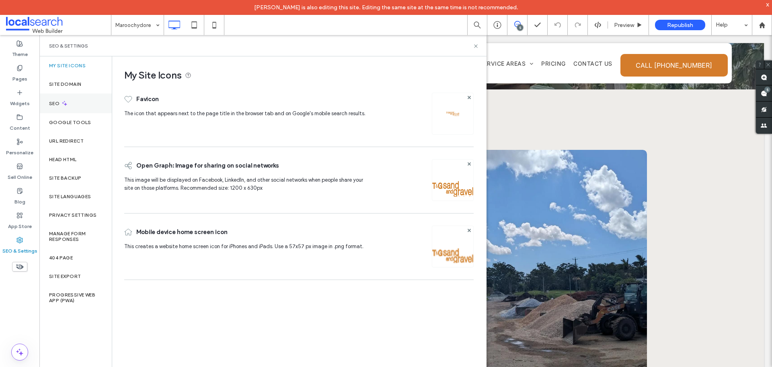
click at [84, 103] on div "SEO" at bounding box center [75, 103] width 72 height 20
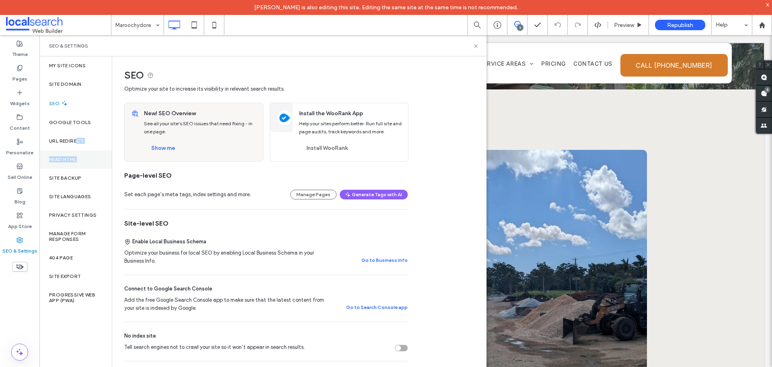
drag, startPoint x: 79, startPoint y: 150, endPoint x: 78, endPoint y: 156, distance: 6.9
click at [79, 151] on div "Head HTML" at bounding box center [75, 159] width 72 height 19
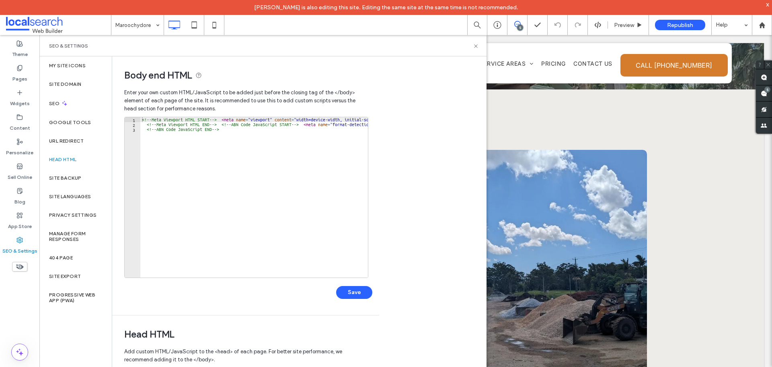
drag, startPoint x: 82, startPoint y: 159, endPoint x: 83, endPoint y: 172, distance: 12.9
click at [82, 160] on div "Head HTML" at bounding box center [75, 159] width 72 height 19
click at [87, 172] on div "Site Backup" at bounding box center [75, 178] width 72 height 19
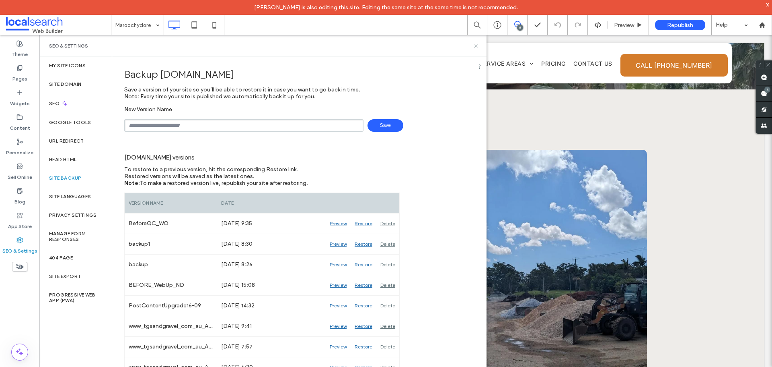
click at [477, 44] on icon at bounding box center [476, 46] width 6 height 6
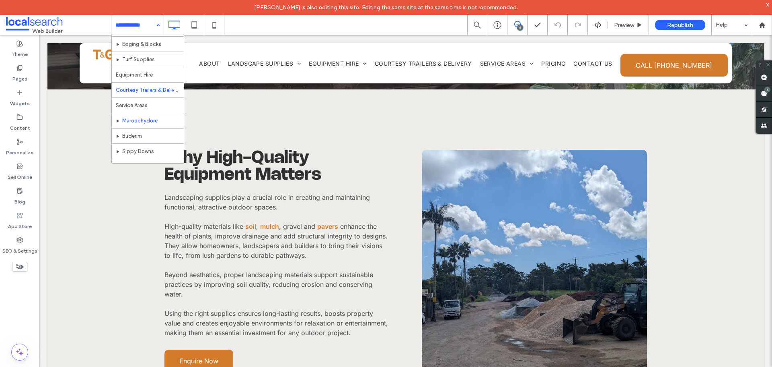
scroll to position [161, 0]
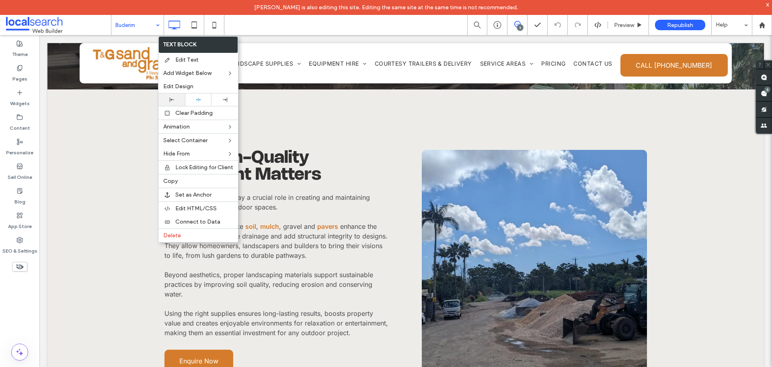
click at [176, 100] on div at bounding box center [172, 99] width 19 height 4
drag, startPoint x: 616, startPoint y: 21, endPoint x: 636, endPoint y: 0, distance: 28.5
click at [616, 21] on div "Preview" at bounding box center [628, 25] width 41 height 20
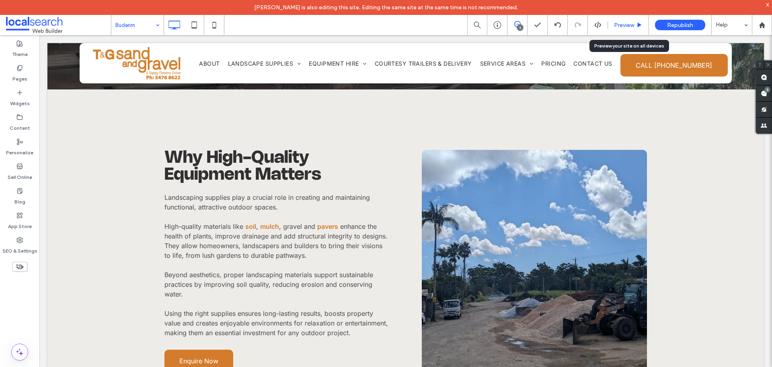
click at [629, 27] on span "Preview" at bounding box center [624, 25] width 20 height 7
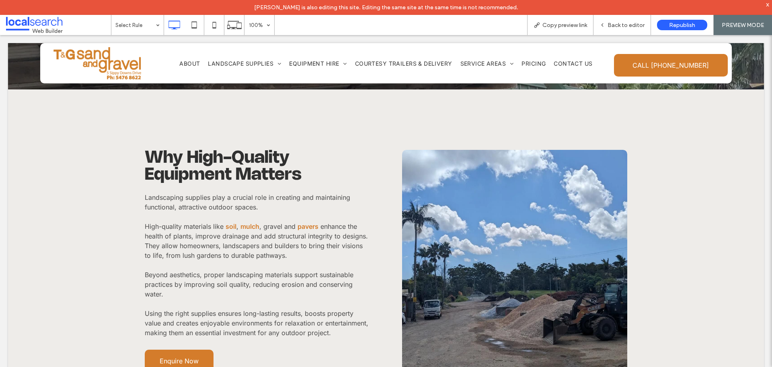
drag, startPoint x: 575, startPoint y: 21, endPoint x: 570, endPoint y: 1, distance: 20.8
click at [575, 22] on span "Copy preview link" at bounding box center [565, 25] width 45 height 7
drag, startPoint x: 219, startPoint y: 19, endPoint x: 626, endPoint y: 19, distance: 406.7
click at [219, 19] on icon at bounding box center [214, 25] width 16 height 16
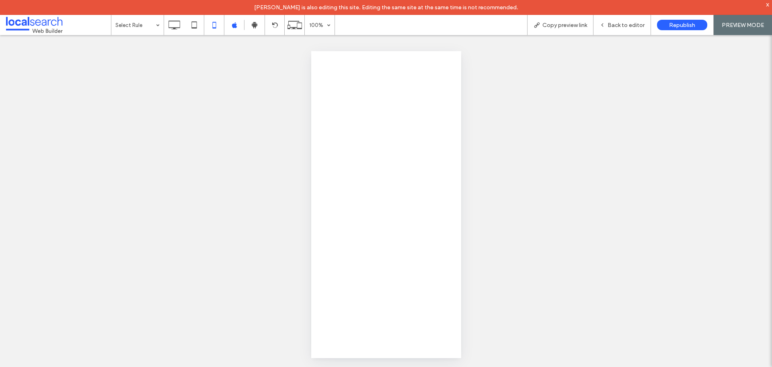
click at [622, 24] on div at bounding box center [386, 183] width 772 height 367
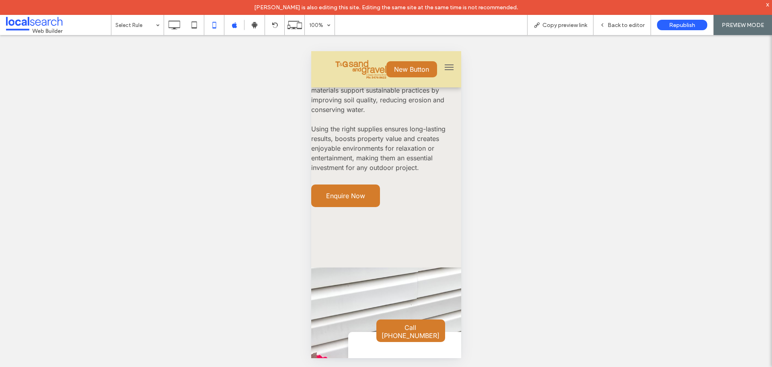
click at [621, 26] on span "Back to editor" at bounding box center [626, 25] width 37 height 7
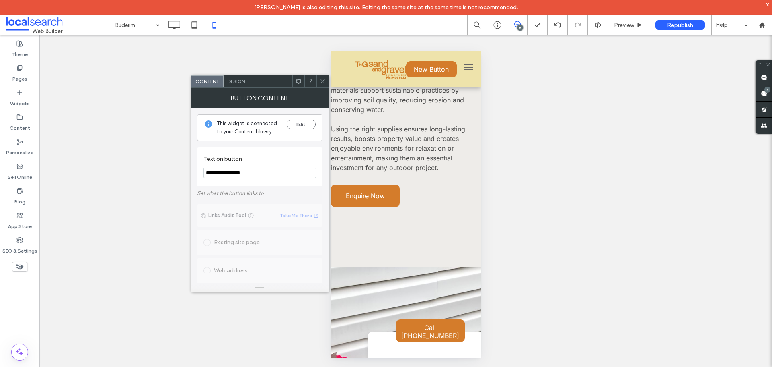
click at [299, 80] on icon at bounding box center [299, 81] width 6 height 6
click at [322, 78] on icon at bounding box center [323, 81] width 6 height 6
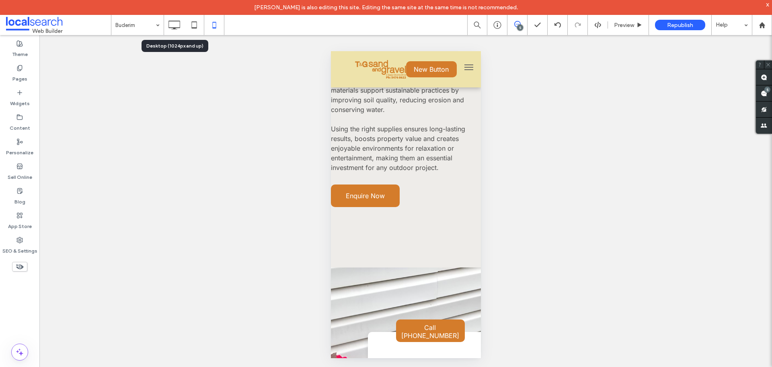
drag, startPoint x: 173, startPoint y: 25, endPoint x: 174, endPoint y: 19, distance: 6.5
click at [173, 25] on icon at bounding box center [174, 25] width 16 height 16
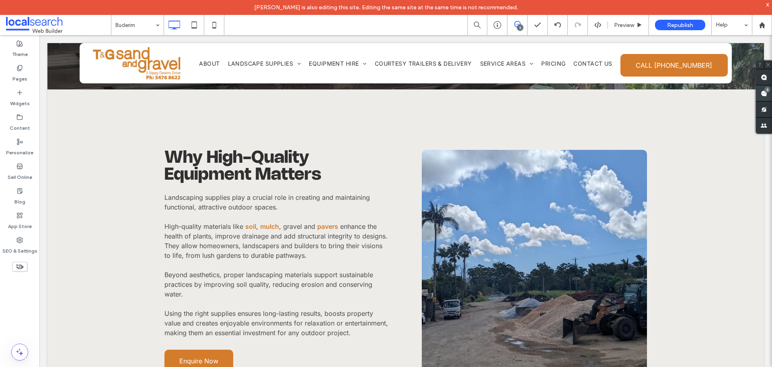
click at [764, 91] on use at bounding box center [764, 93] width 6 height 6
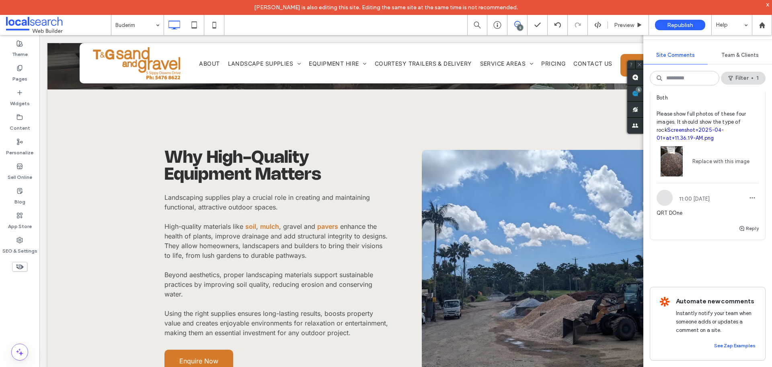
scroll to position [772, 0]
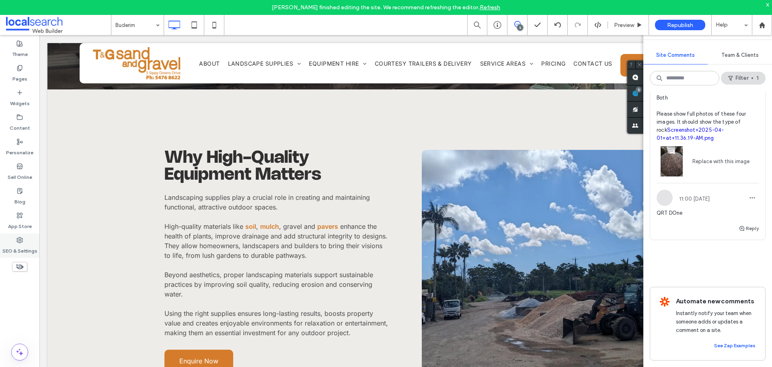
click at [34, 243] on label "SEO & Settings" at bounding box center [19, 248] width 35 height 11
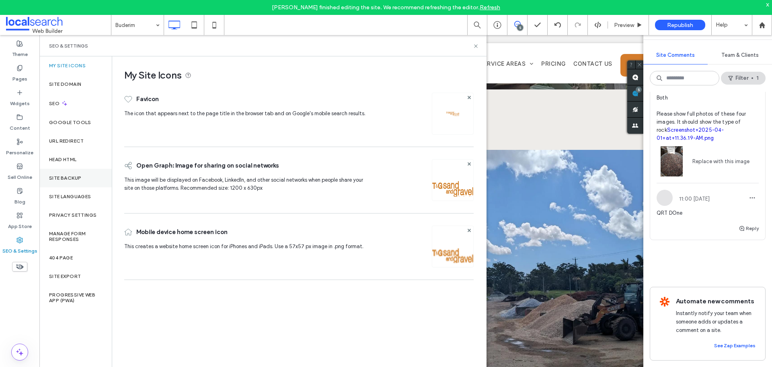
click at [78, 174] on div "Site Backup" at bounding box center [75, 178] width 72 height 19
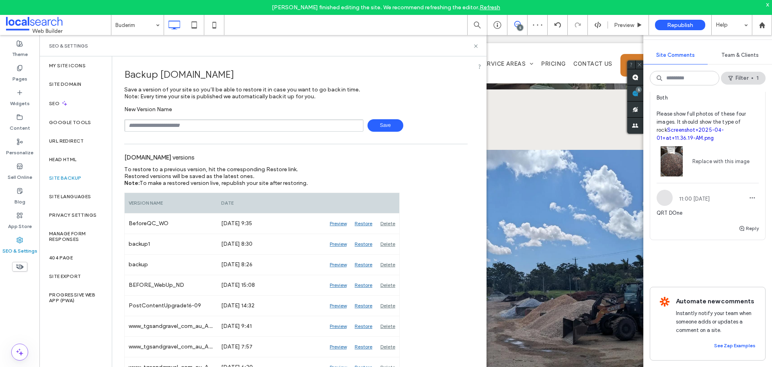
click at [212, 115] on div "New Version Name Save" at bounding box center [296, 119] width 344 height 26
click at [214, 126] on input "text" at bounding box center [243, 125] width 239 height 12
type input "**********"
click at [372, 125] on span "Save" at bounding box center [386, 125] width 36 height 12
click at [477, 45] on use at bounding box center [475, 45] width 3 height 3
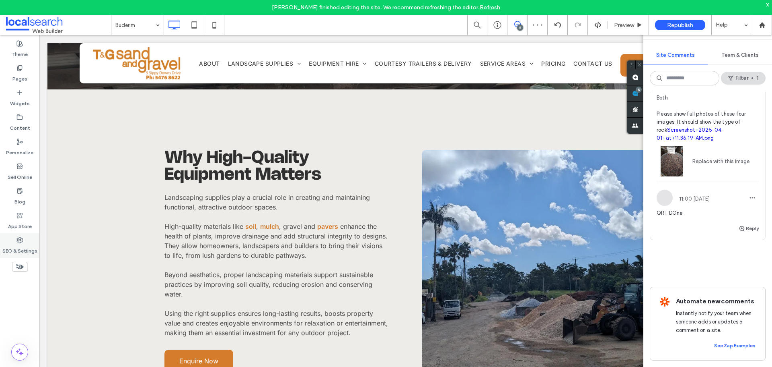
click at [29, 241] on div "SEO & Settings" at bounding box center [19, 245] width 39 height 25
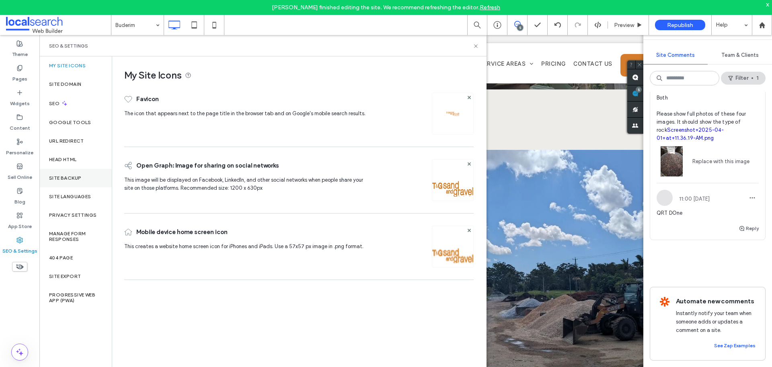
click at [55, 180] on label "Site Backup" at bounding box center [65, 178] width 32 height 6
